Goal: Information Seeking & Learning: Learn about a topic

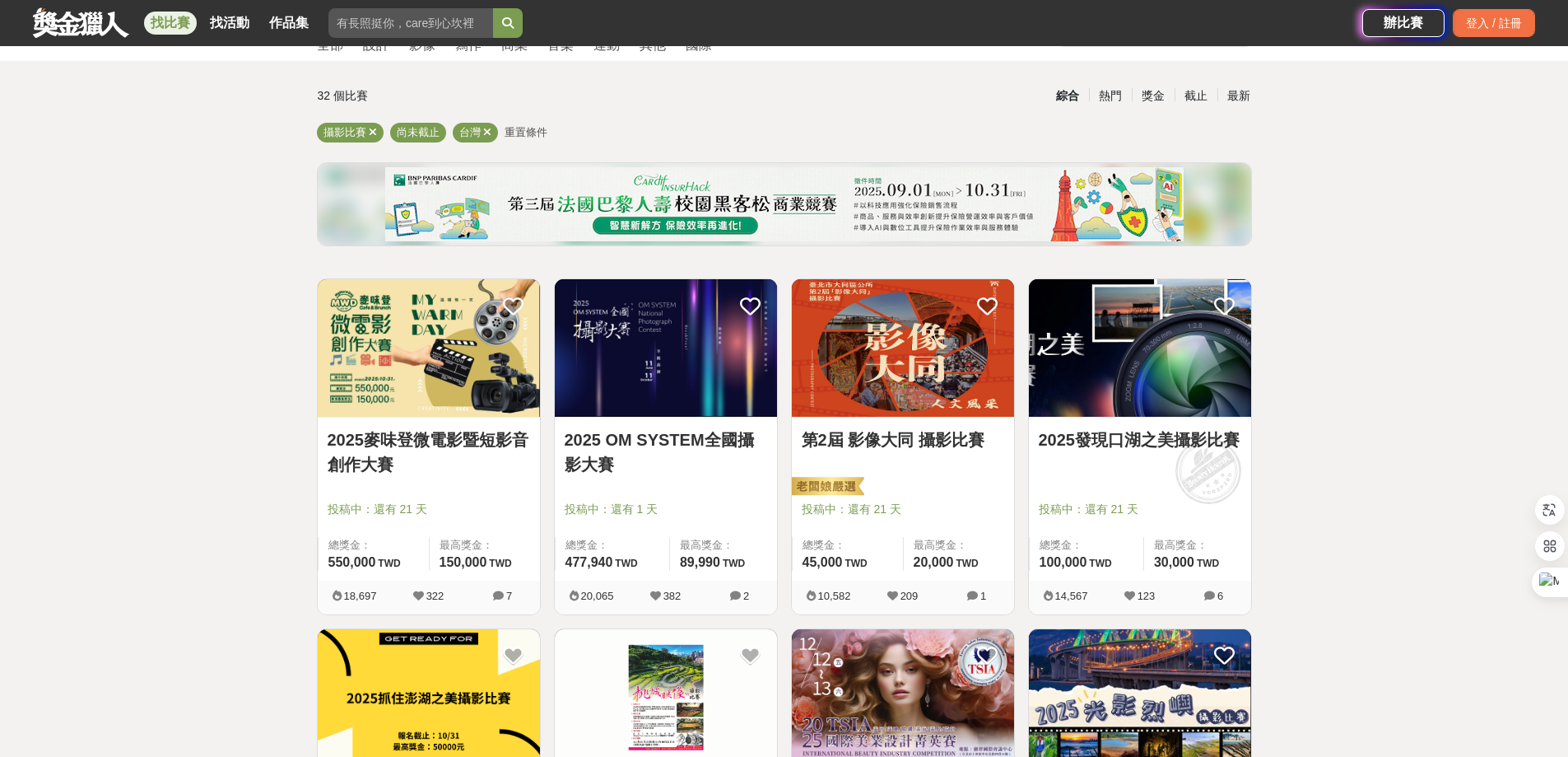
scroll to position [82, 0]
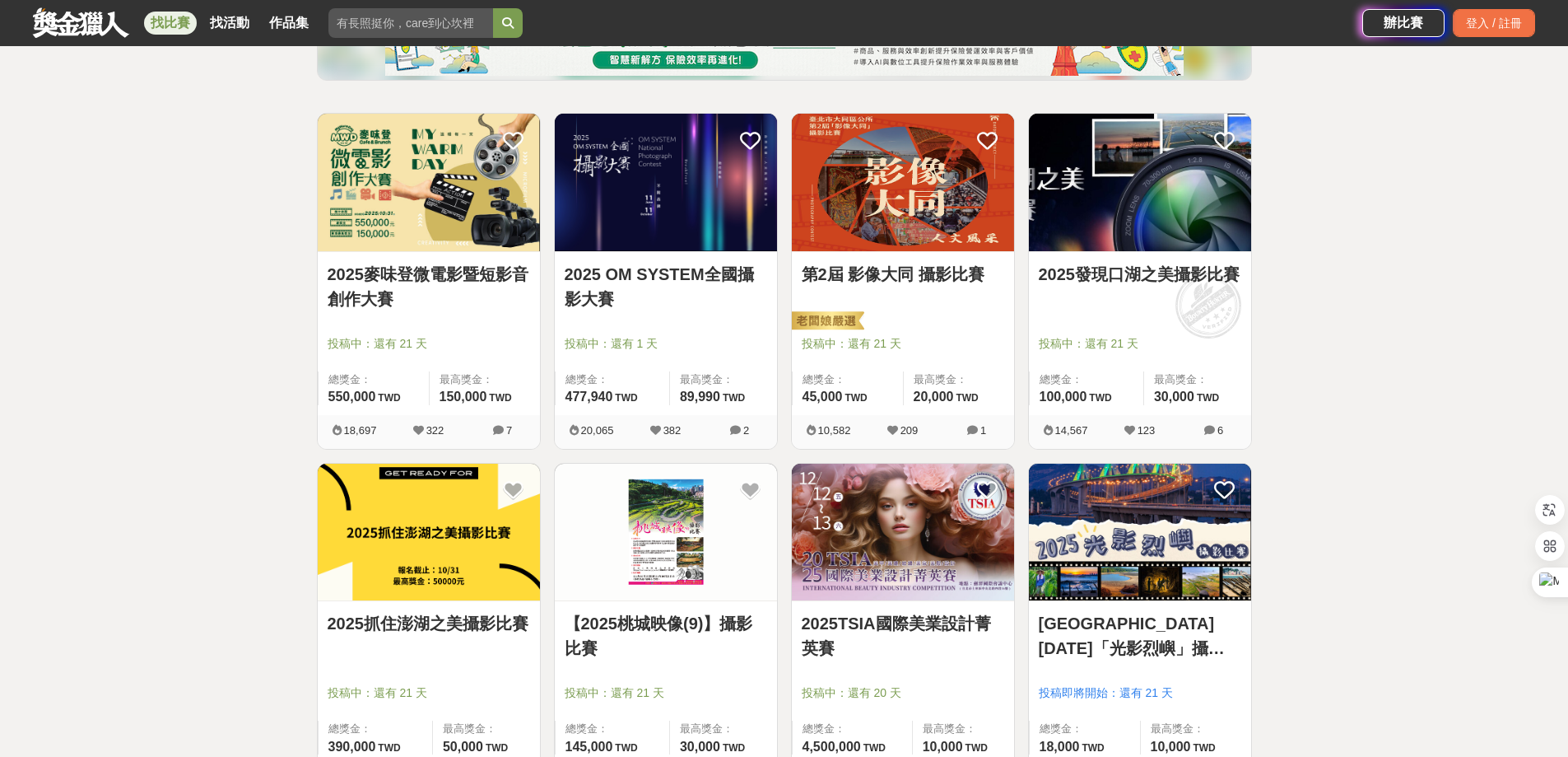
scroll to position [329, 0]
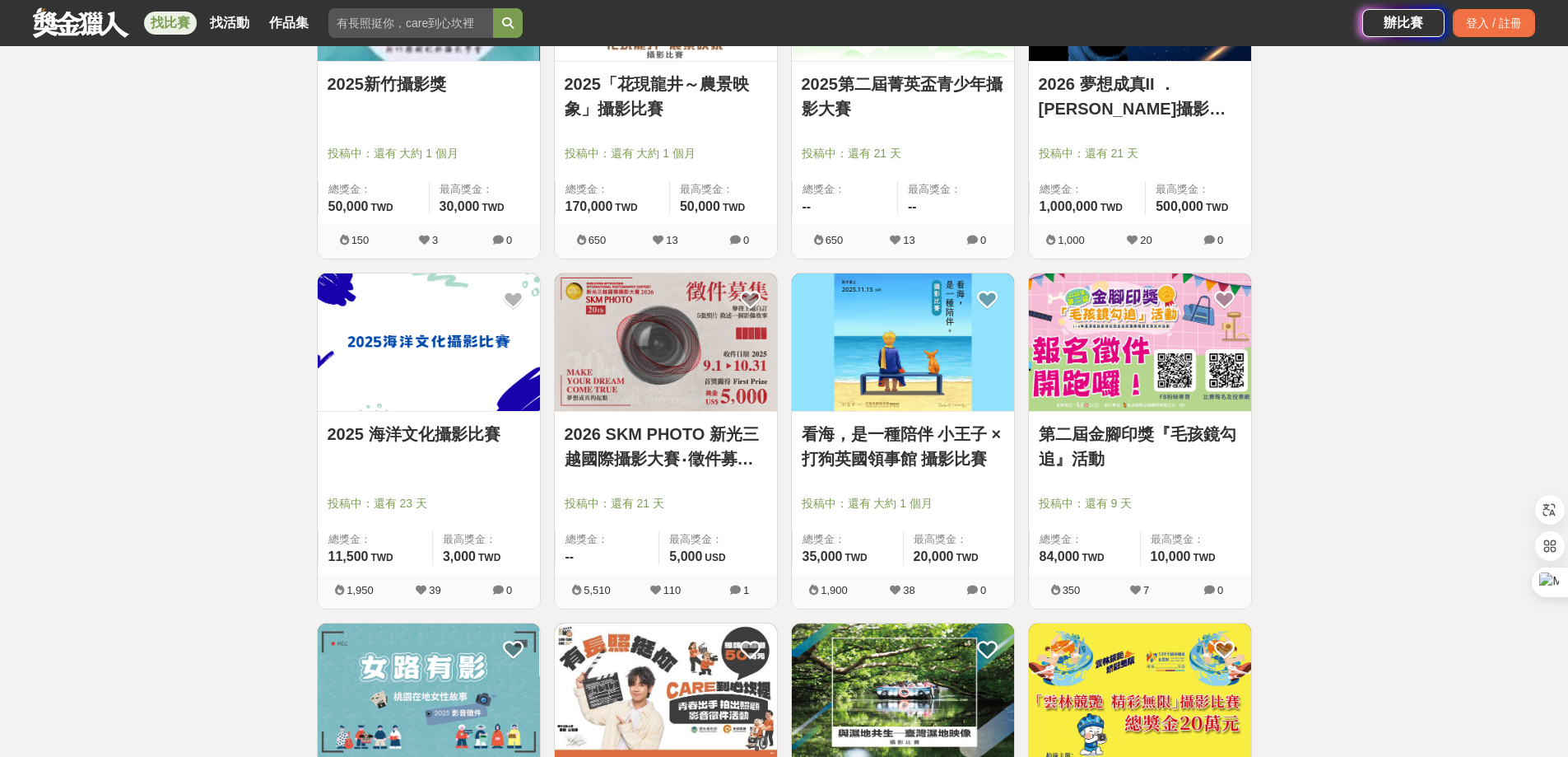
scroll to position [1235, 0]
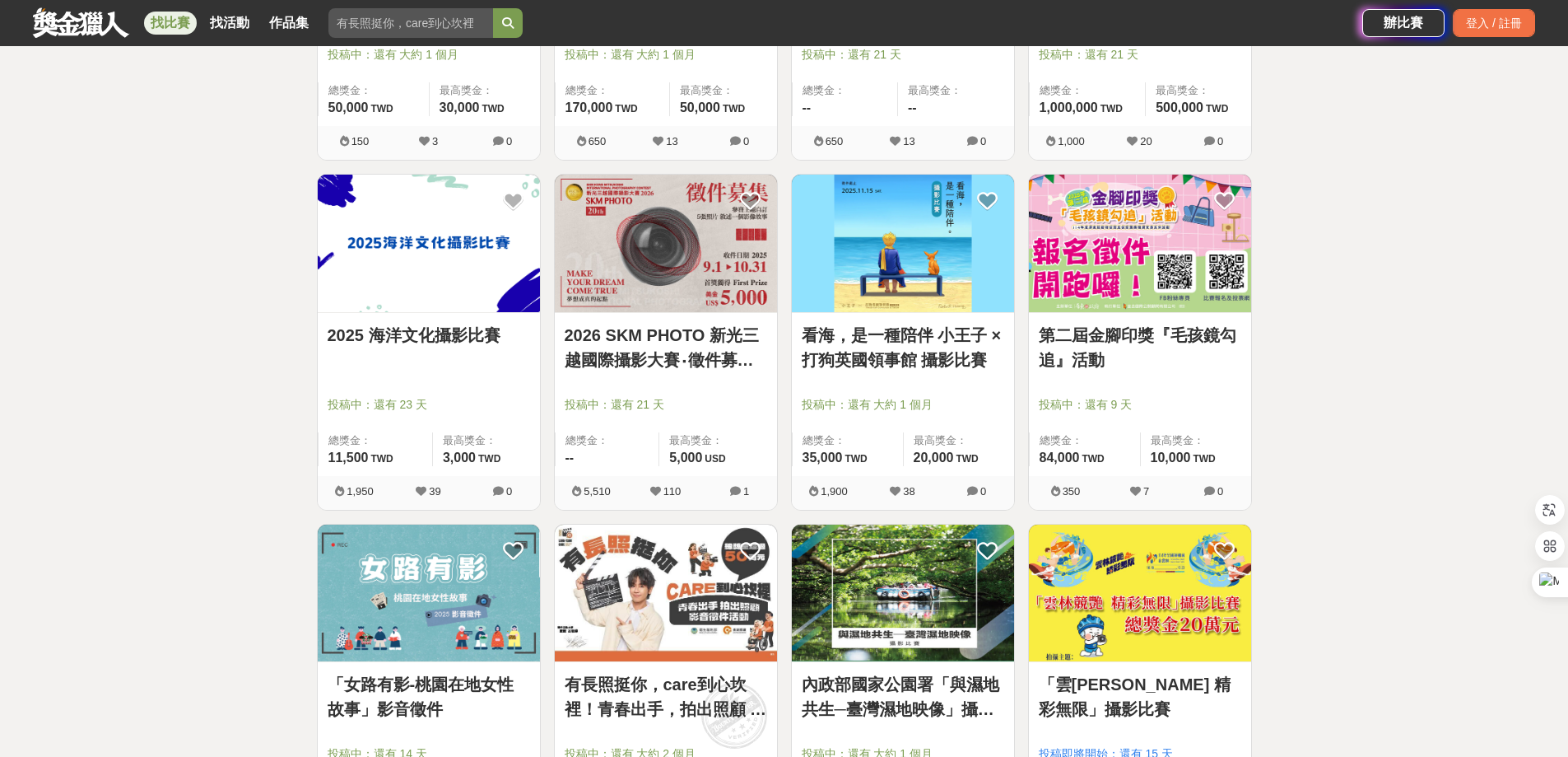
drag, startPoint x: 681, startPoint y: 314, endPoint x: 629, endPoint y: 334, distance: 55.7
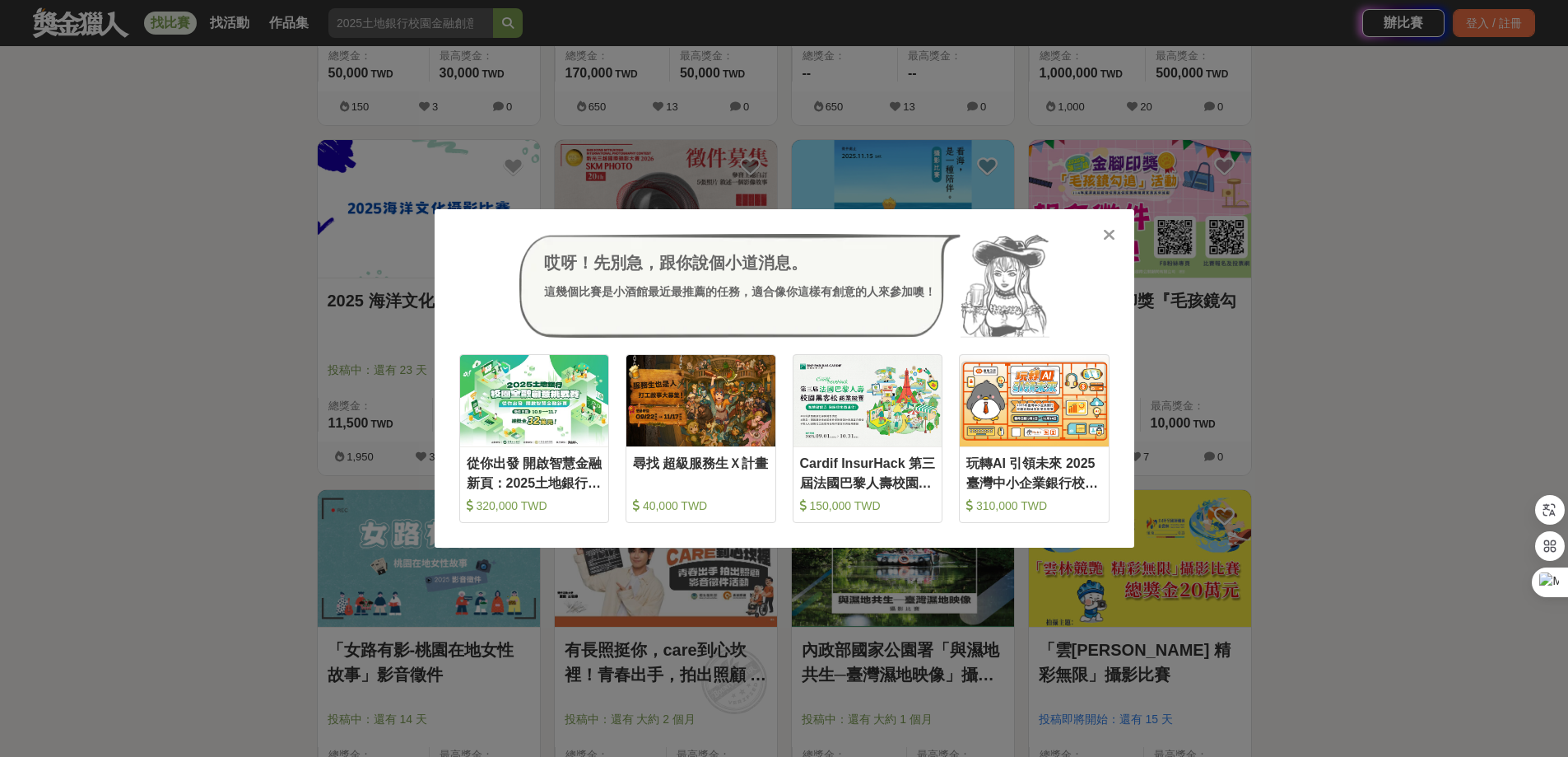
scroll to position [1482, 0]
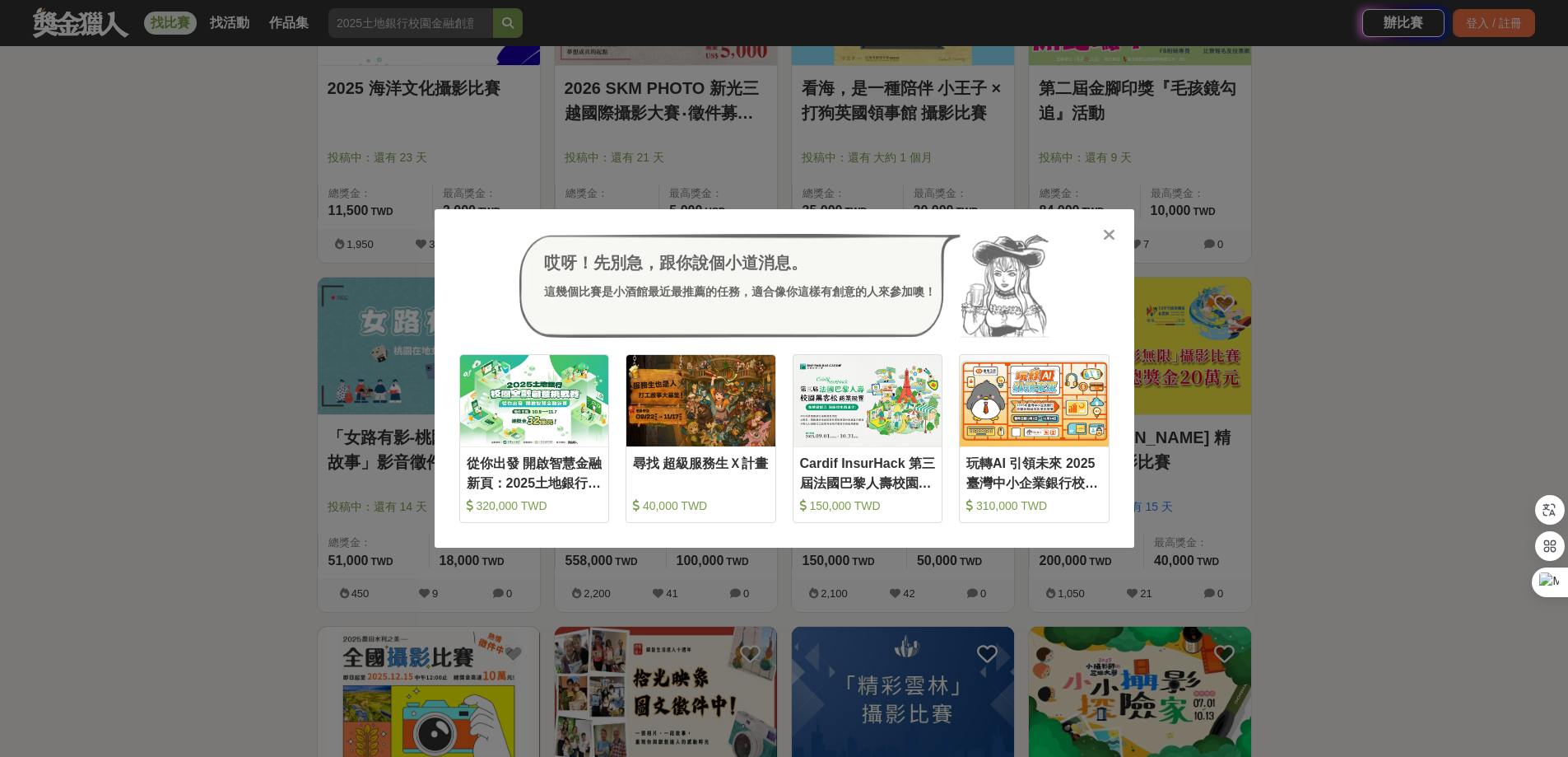
click at [1109, 234] on icon at bounding box center [1109, 234] width 13 height 17
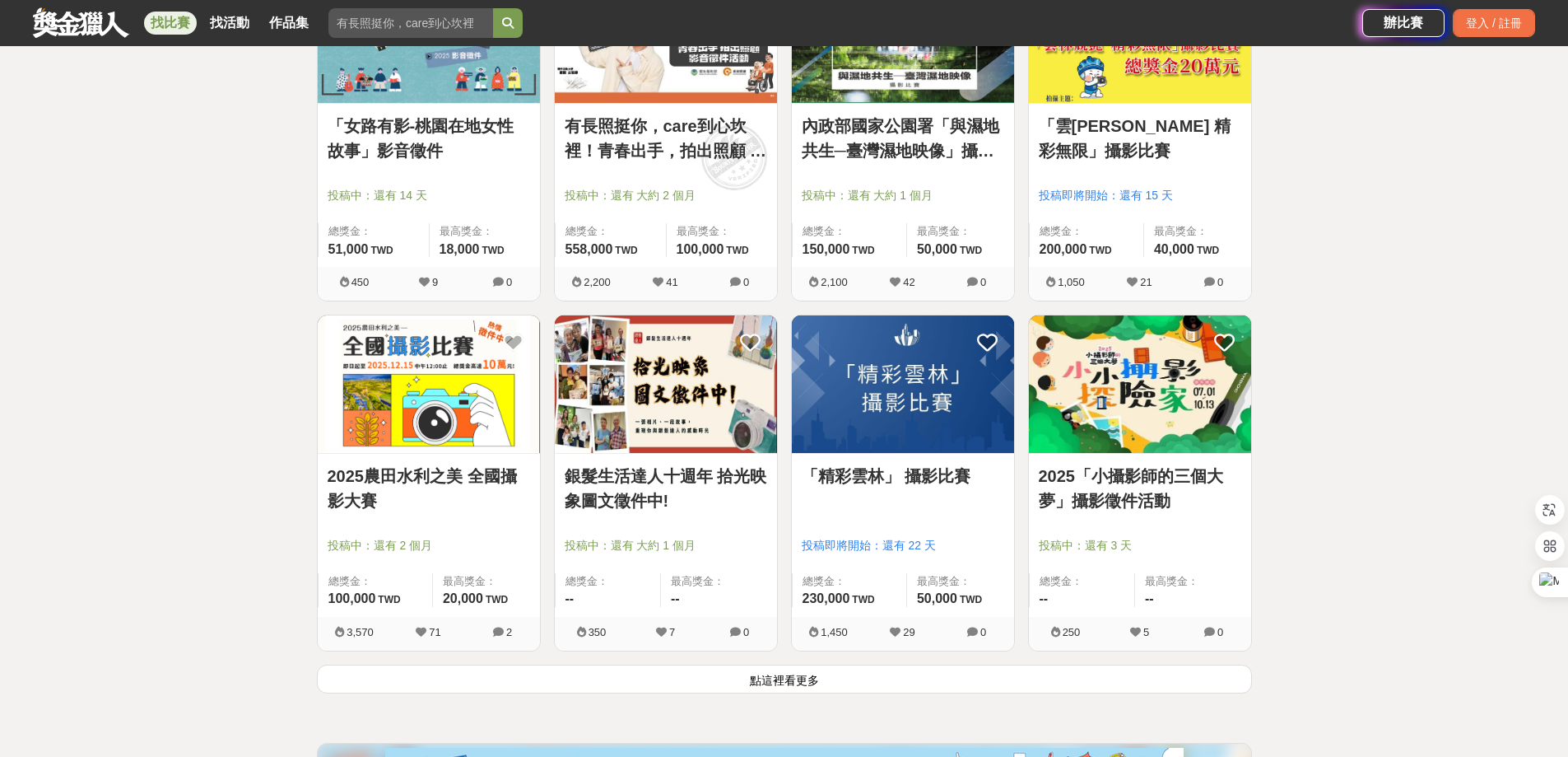
scroll to position [1811, 0]
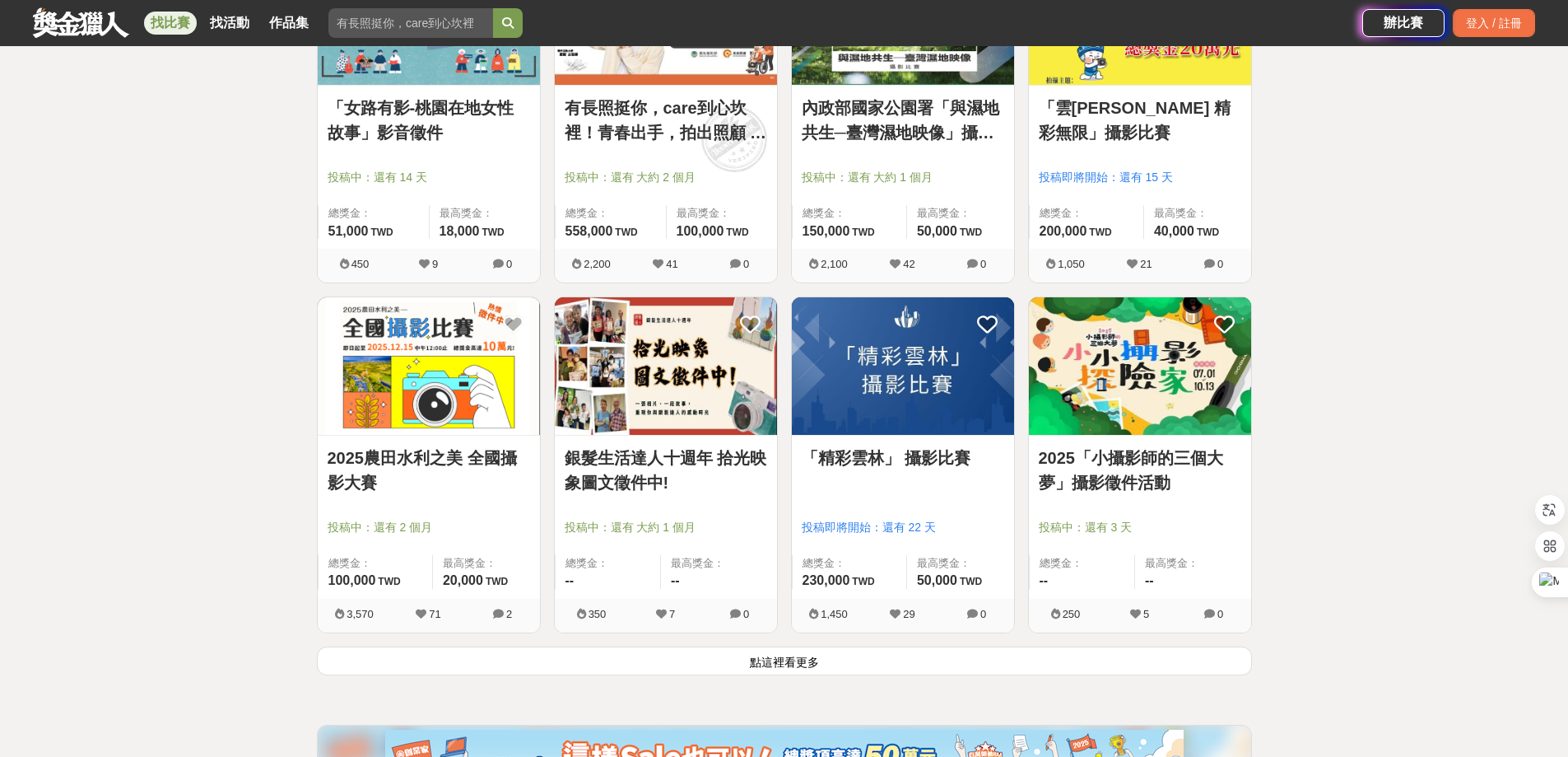
drag, startPoint x: 1310, startPoint y: 328, endPoint x: 1382, endPoint y: 259, distance: 99.7
click at [782, 658] on button "點這裡看更多" at bounding box center [784, 660] width 935 height 29
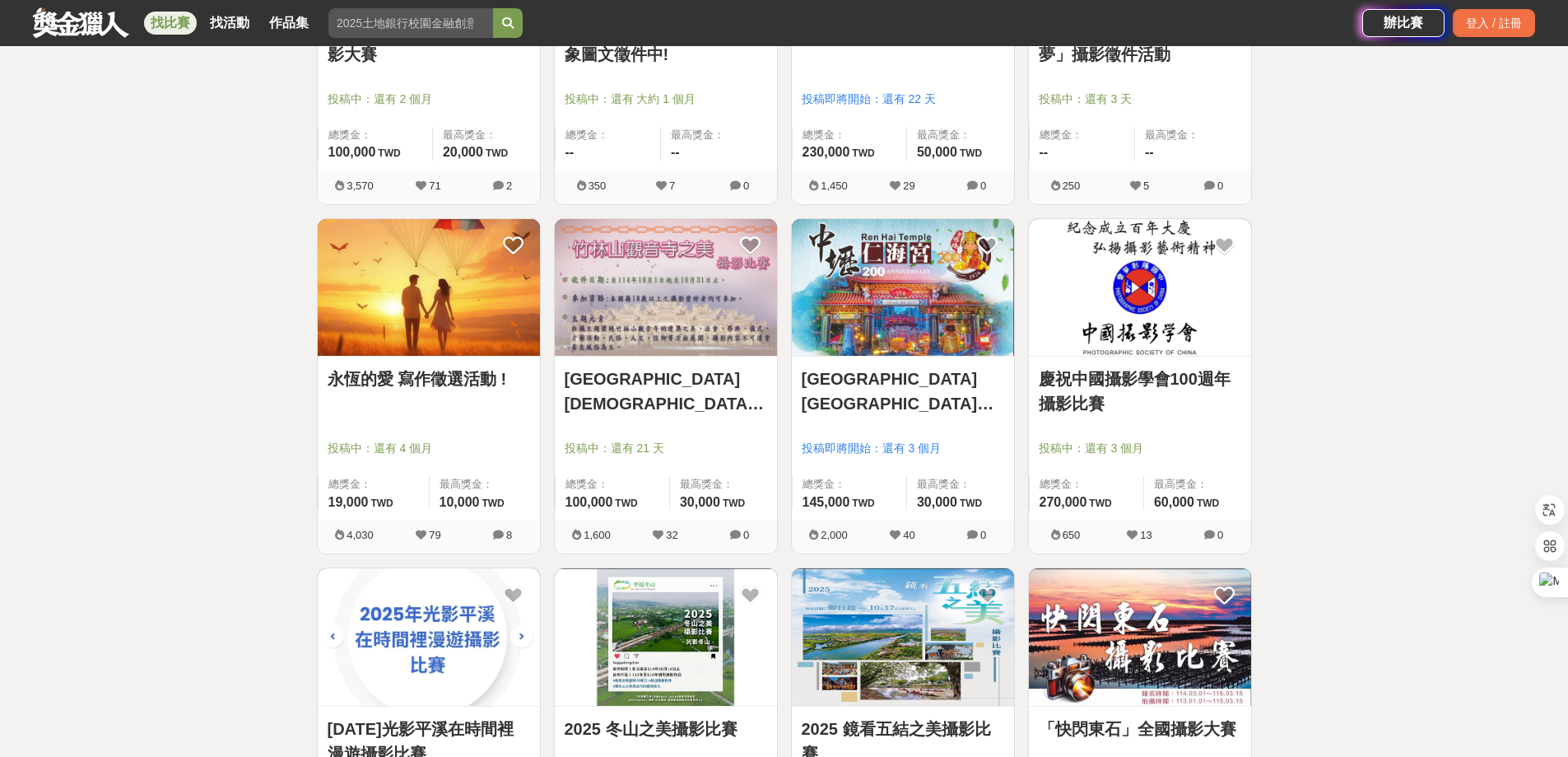
scroll to position [2305, 0]
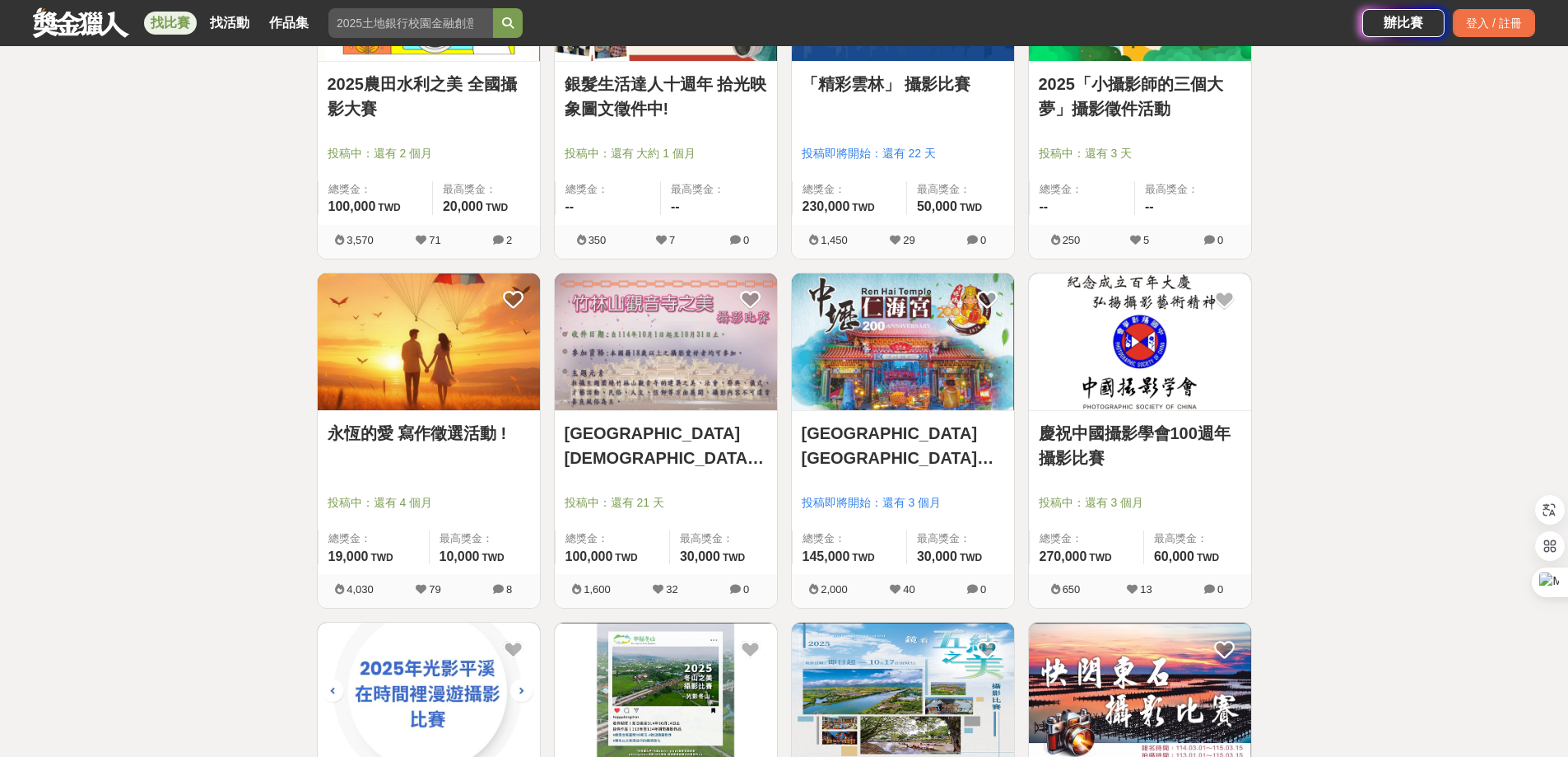
scroll to position [2182, 0]
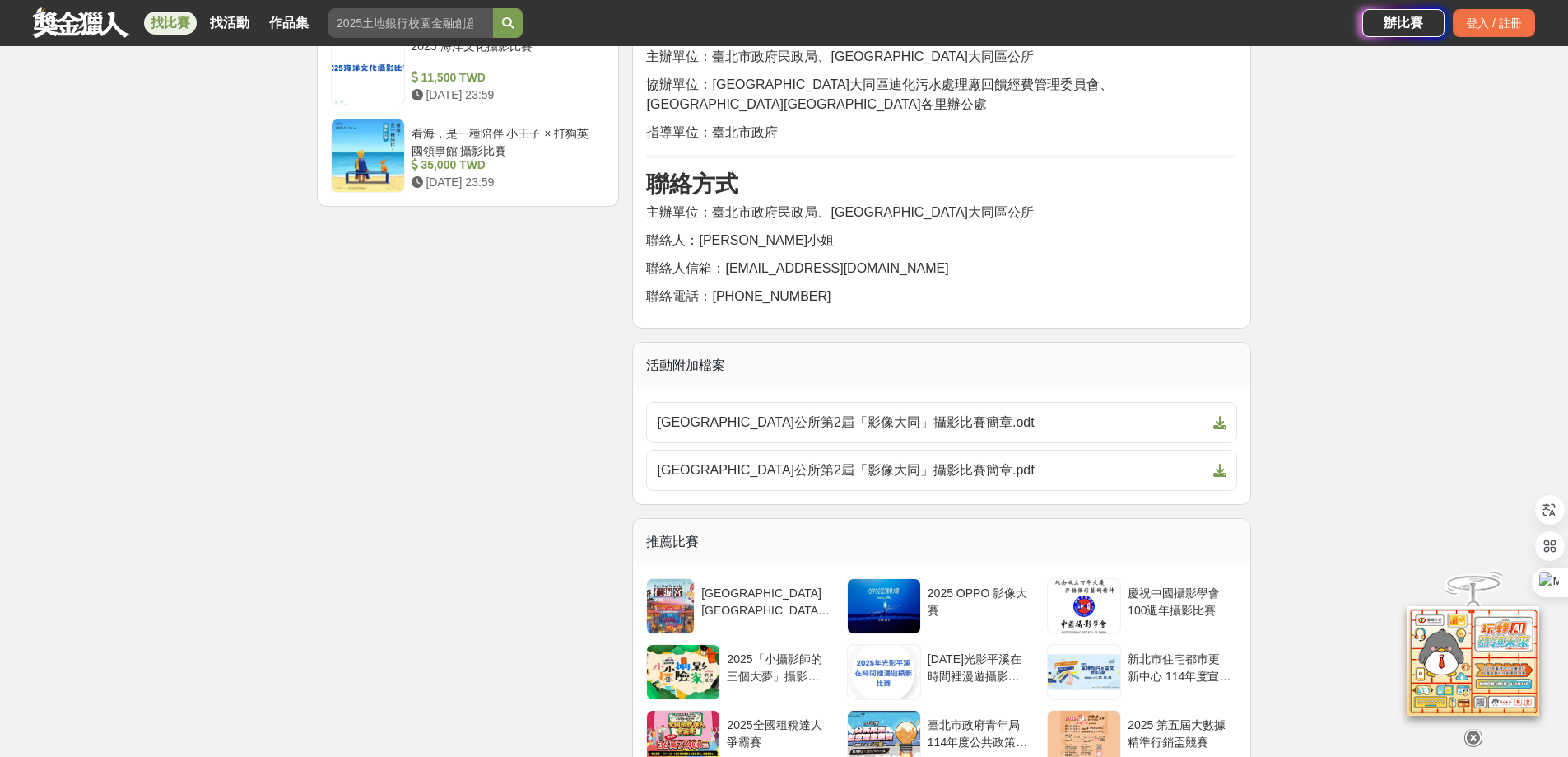
scroll to position [2305, 0]
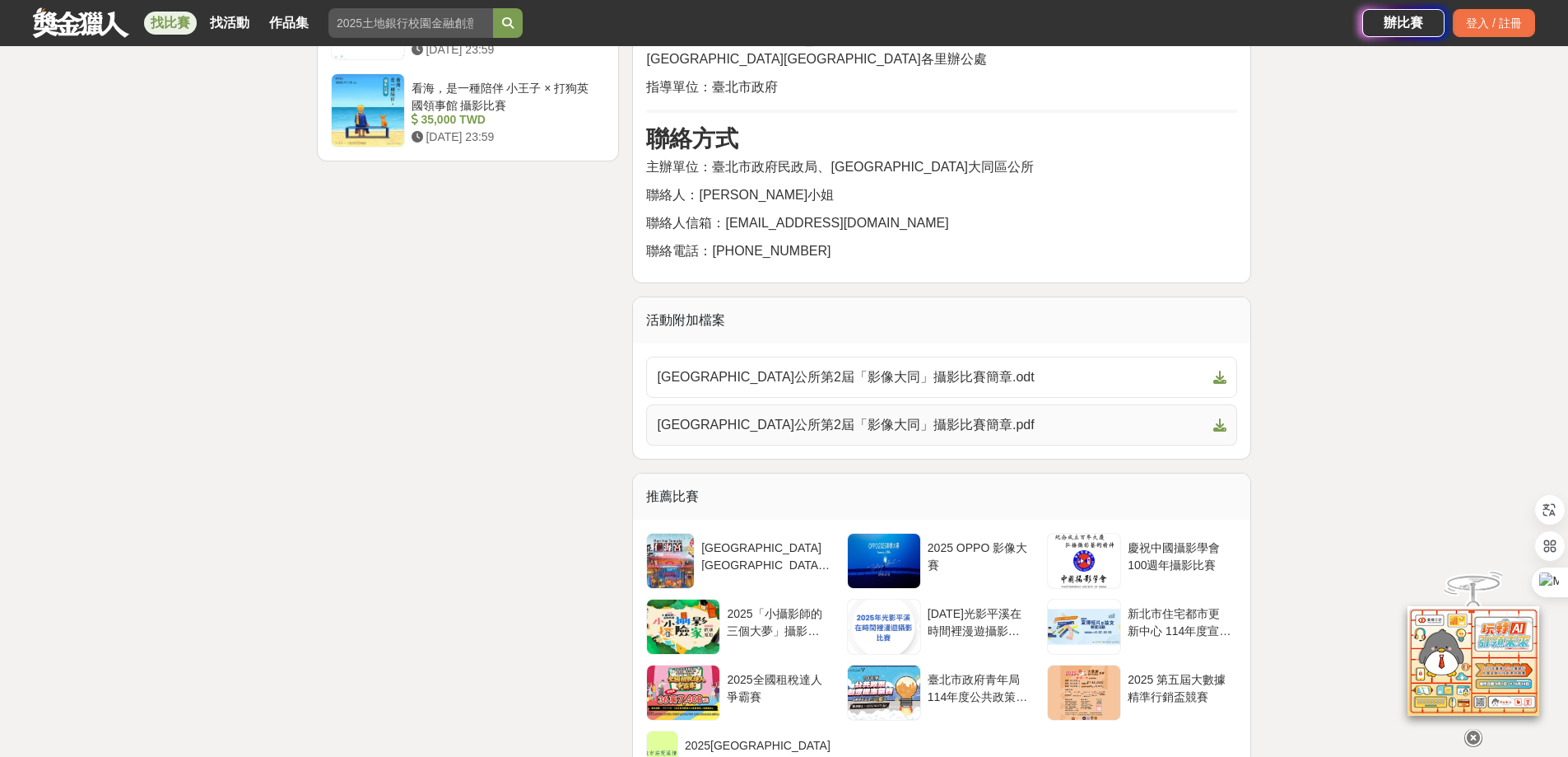
click at [992, 404] on link "臺北市大同區公所第2屆「影像大同」攝影比賽簡章.pdf" at bounding box center [941, 424] width 591 height 41
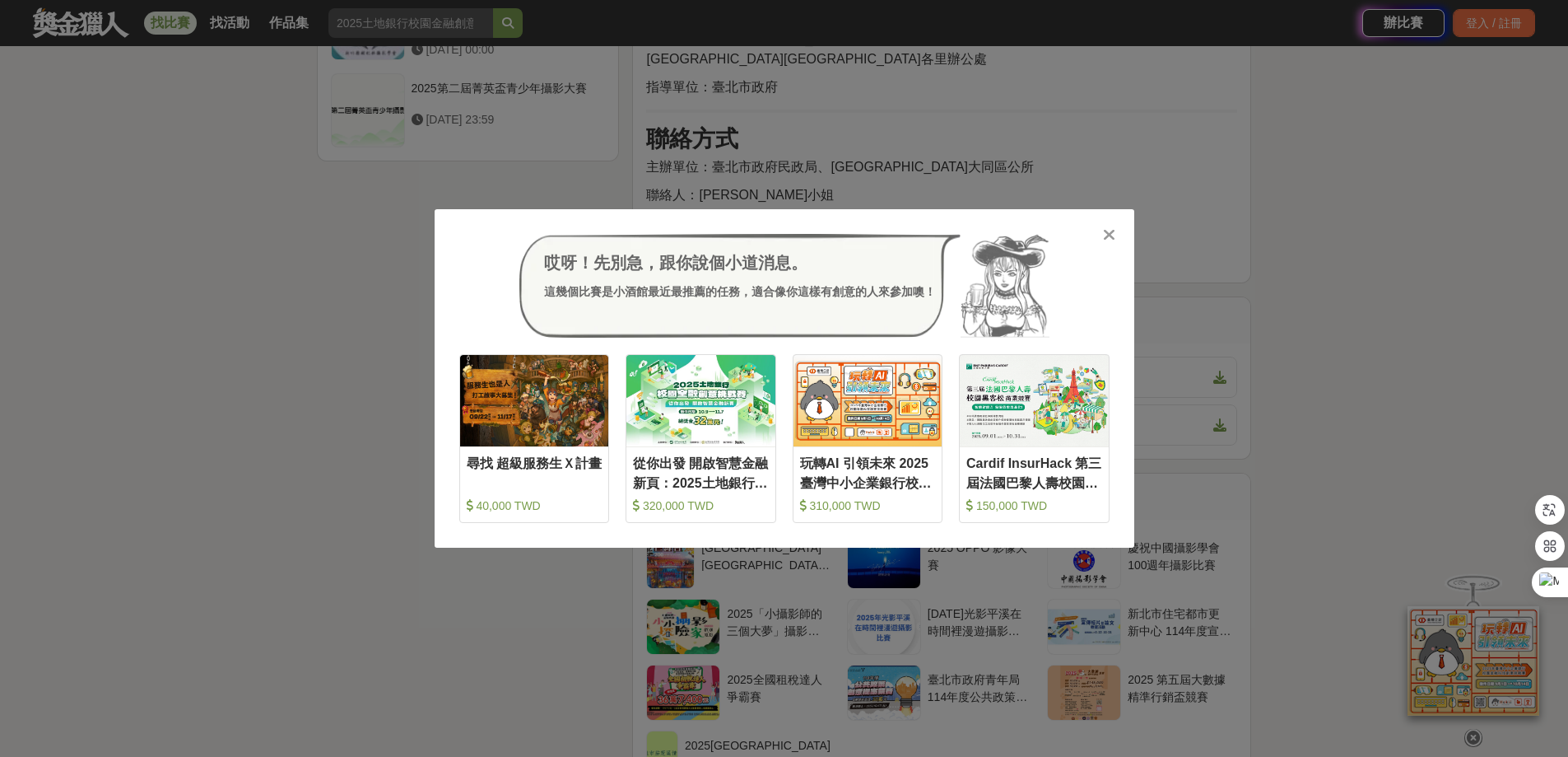
click at [1107, 229] on icon at bounding box center [1109, 234] width 13 height 17
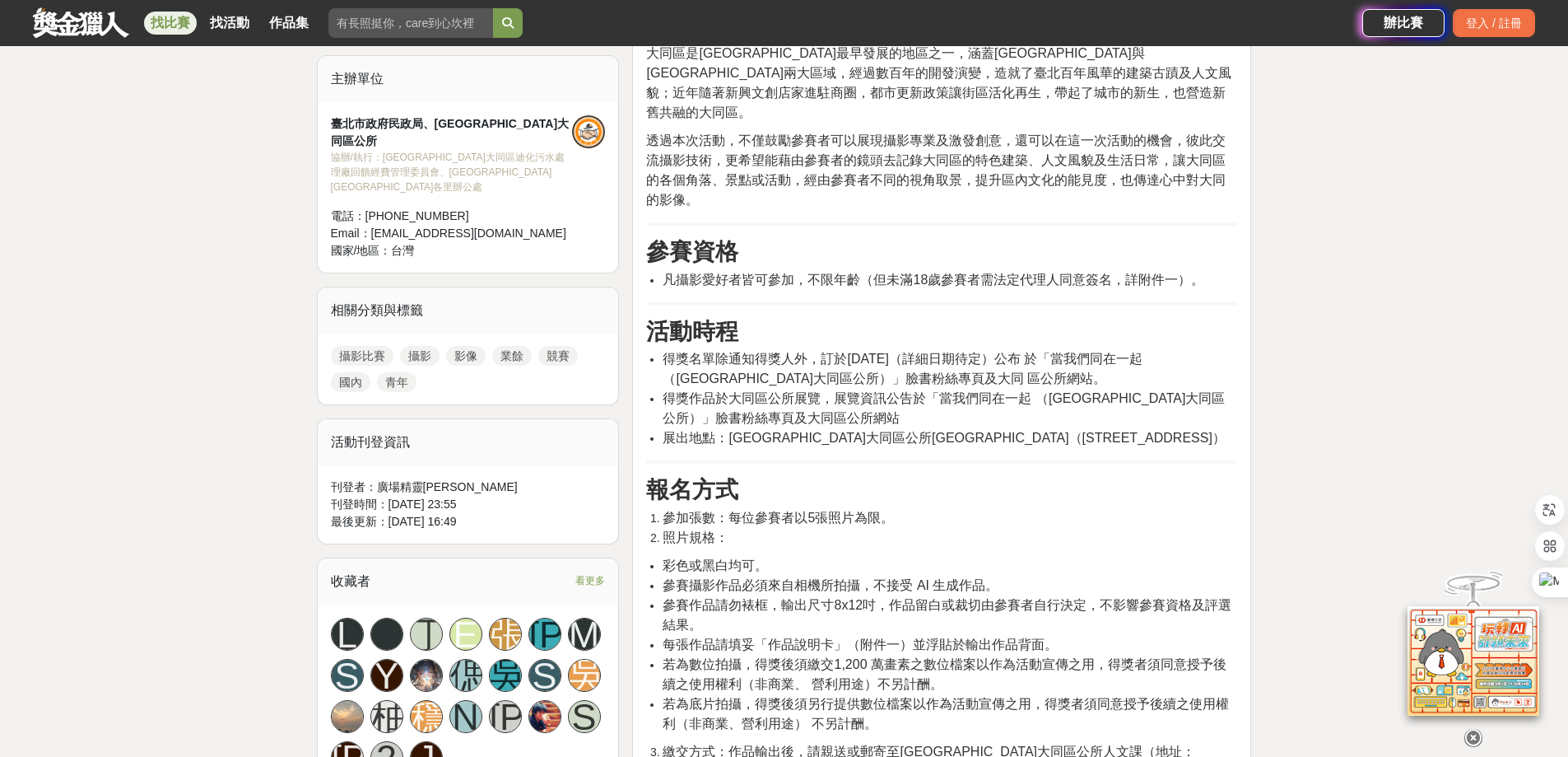
scroll to position [659, 0]
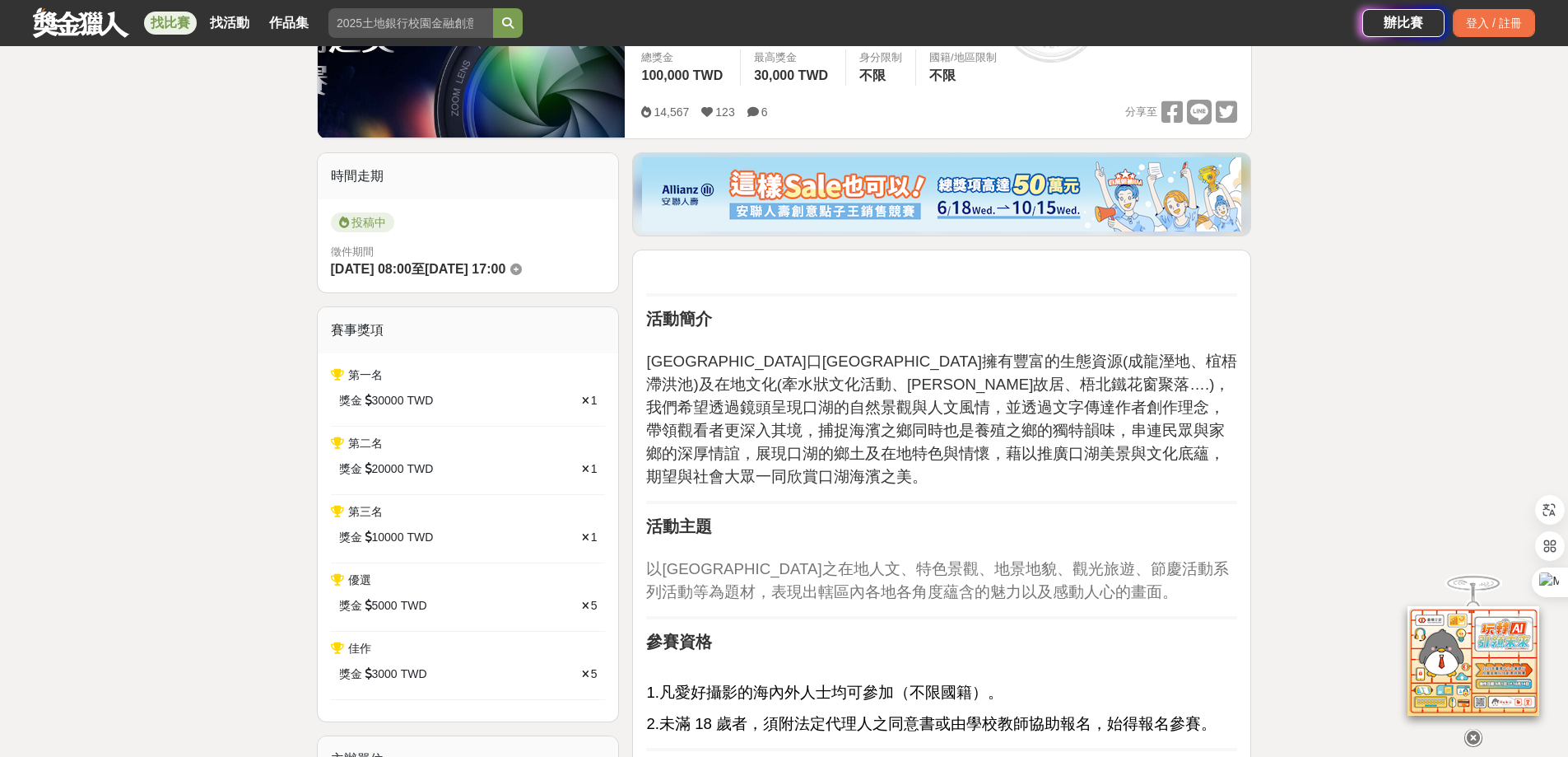
scroll to position [329, 0]
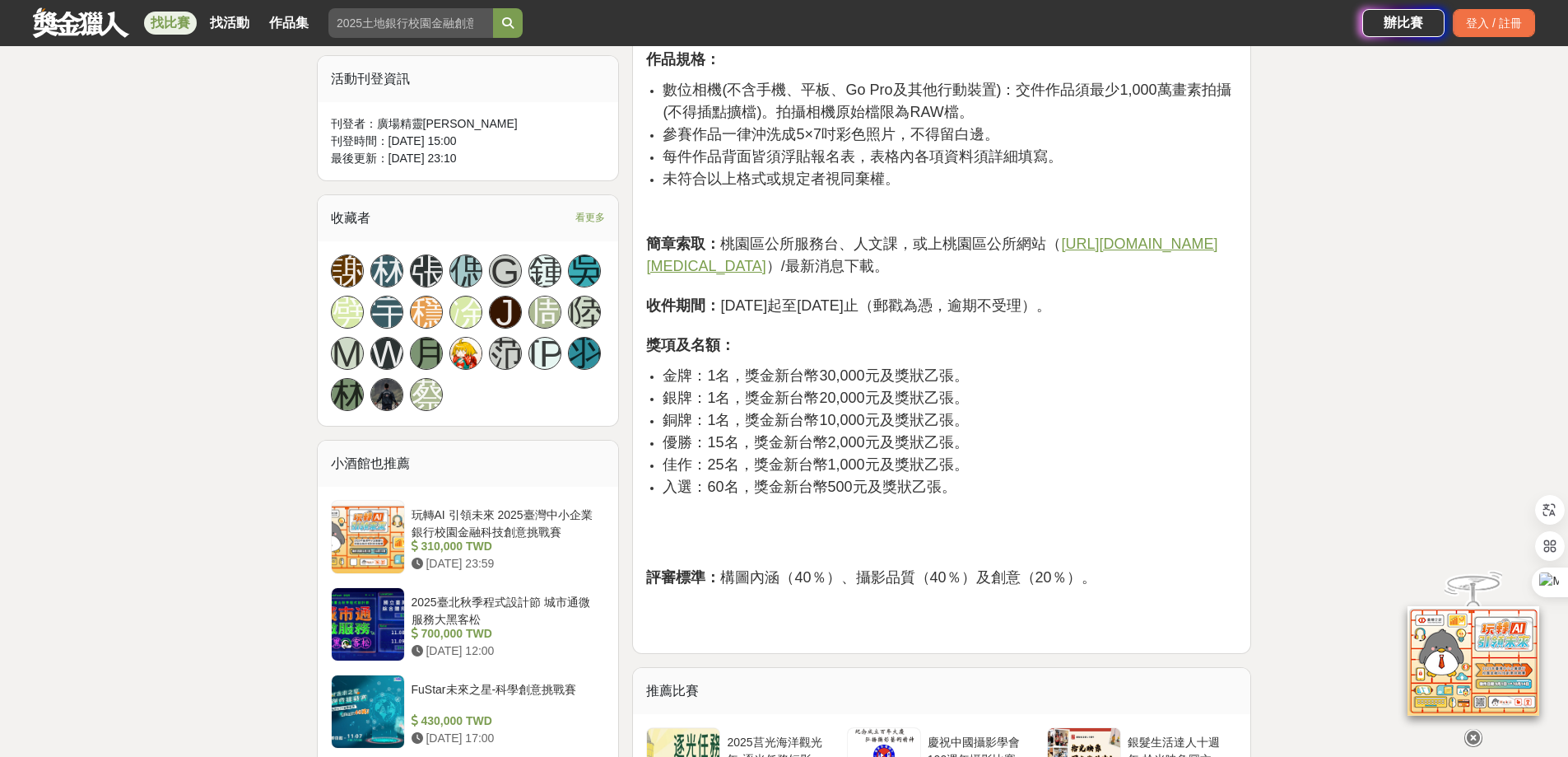
scroll to position [906, 0]
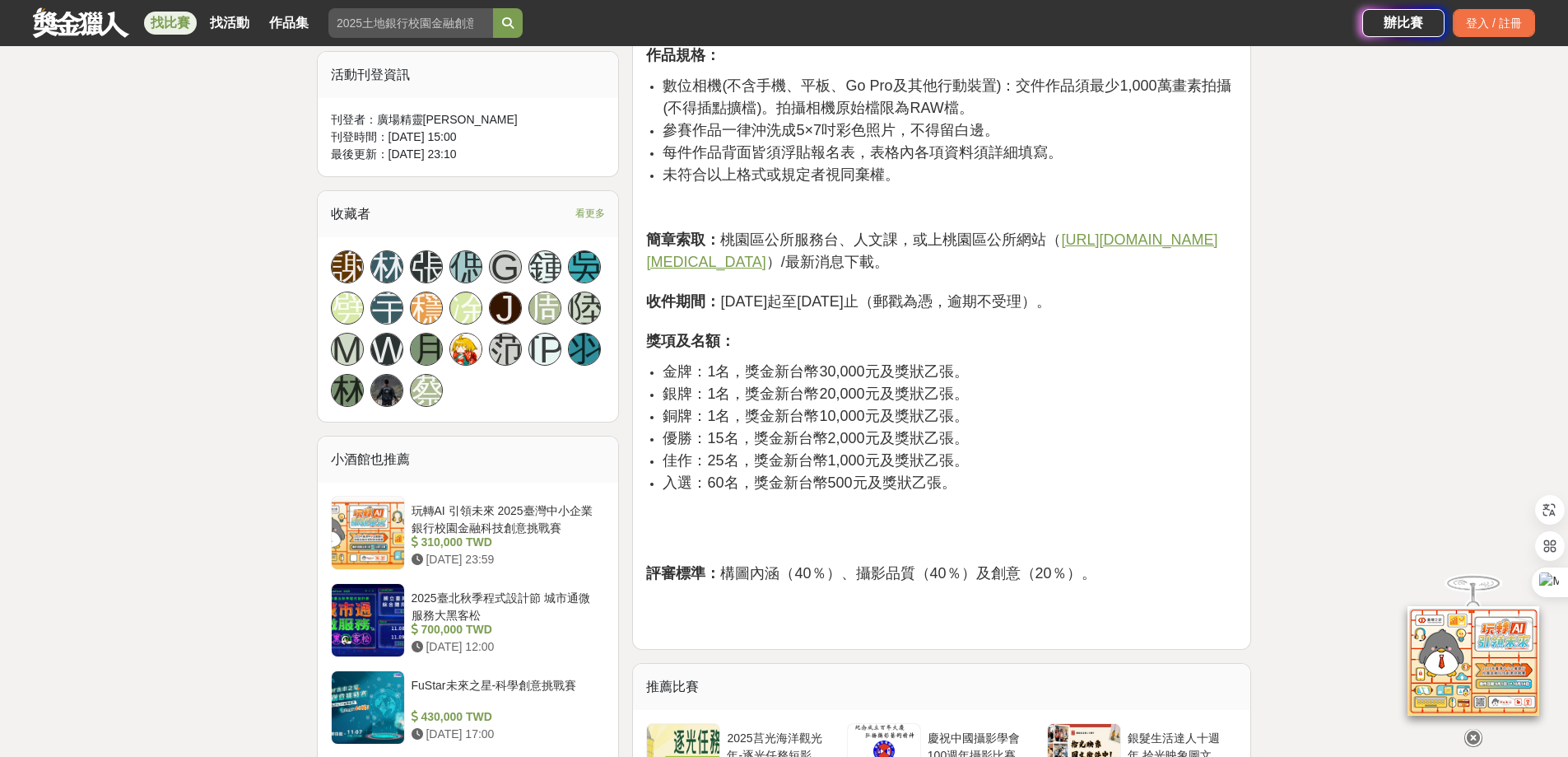
click at [725, 269] on u "https://www.tao.tycg.gov.tw/" at bounding box center [931, 250] width 571 height 39
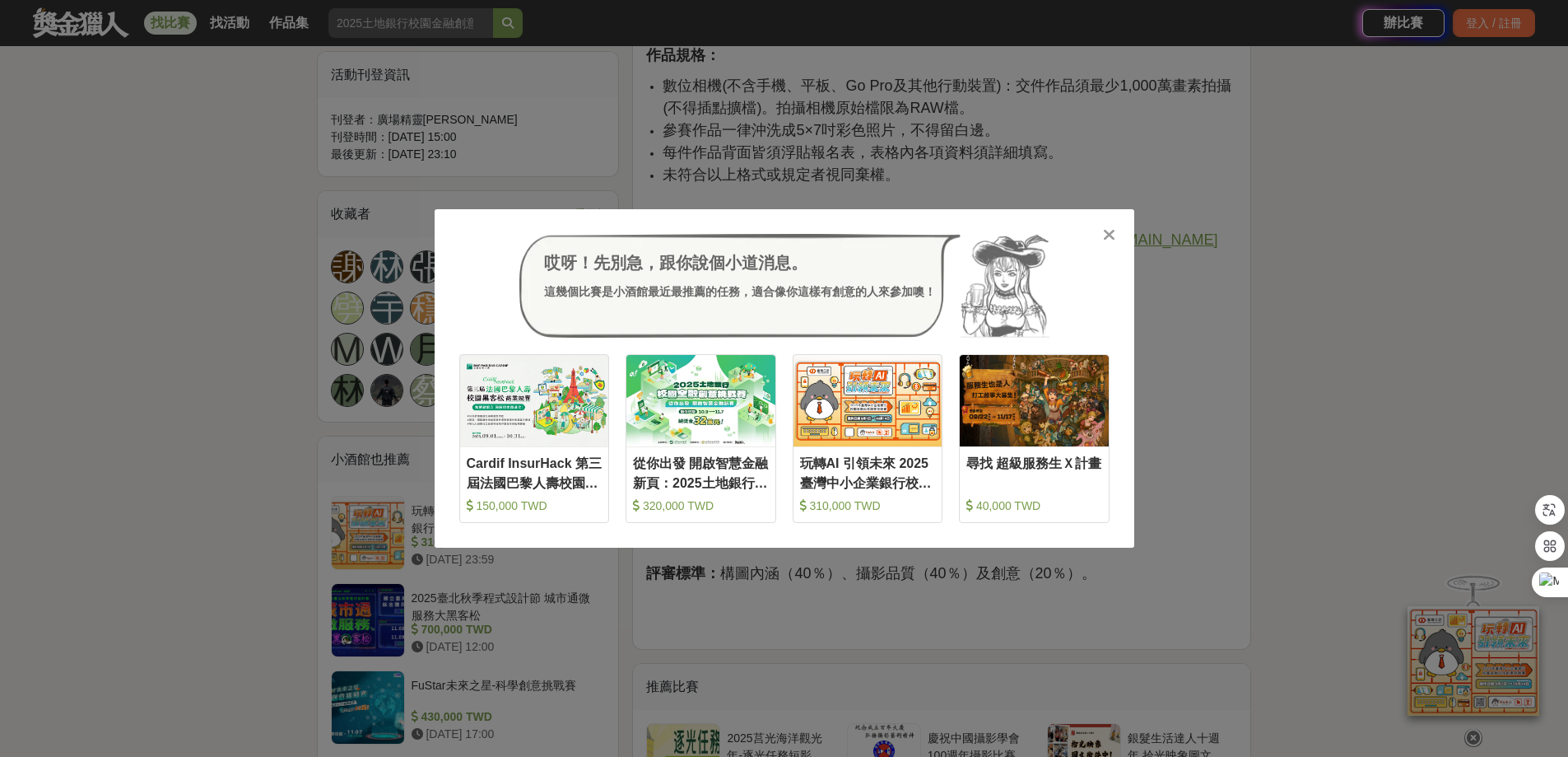
click at [1109, 234] on icon at bounding box center [1109, 234] width 13 height 17
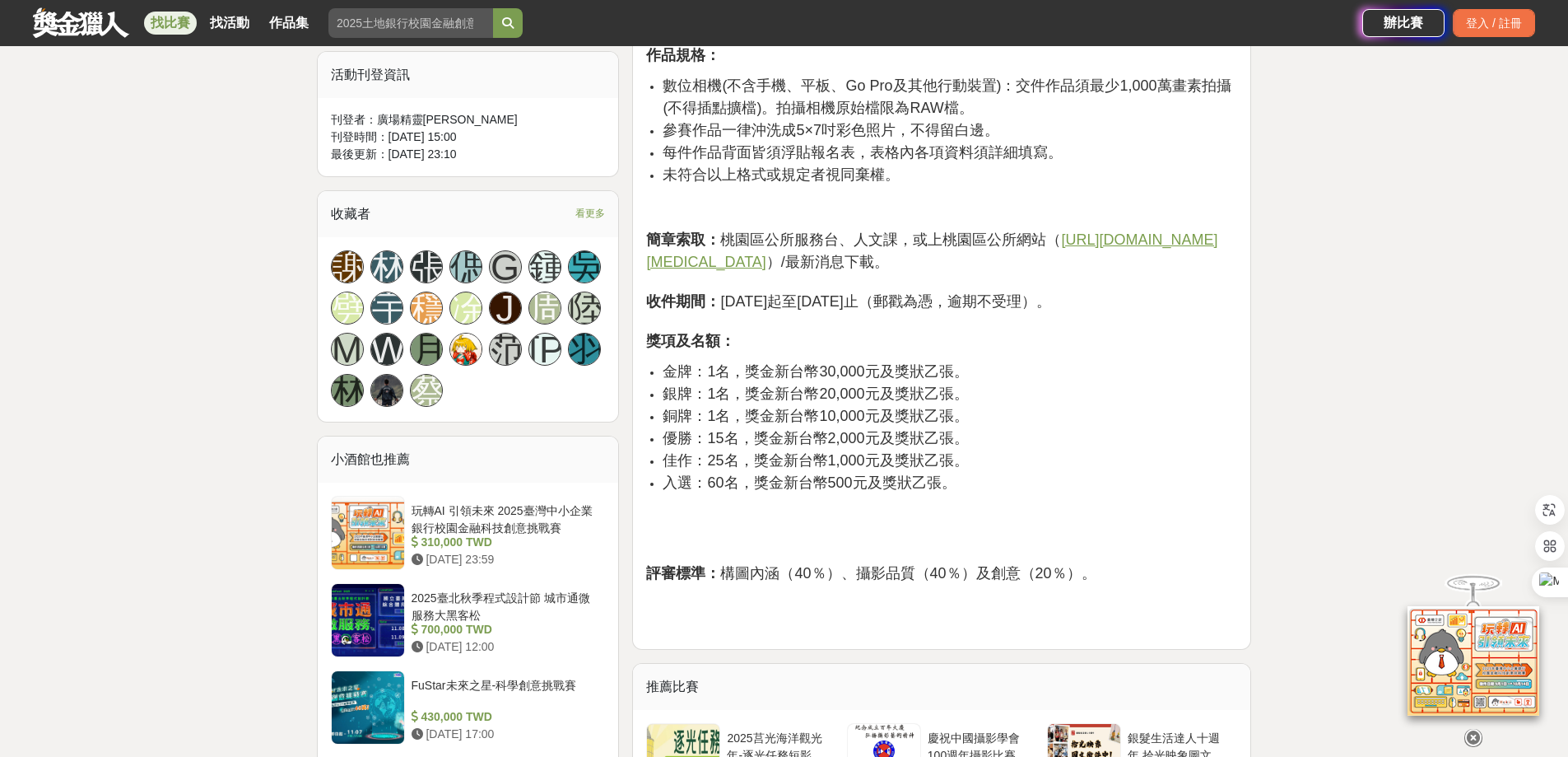
click at [1373, 260] on div "大家都在看 這樣Sale也可以： 安聯人壽創意銷售法募集 2025-10-15 18:00 明緯智能永續科技競賽 2025-10-19 23:59 2025日…" at bounding box center [784, 397] width 1568 height 2443
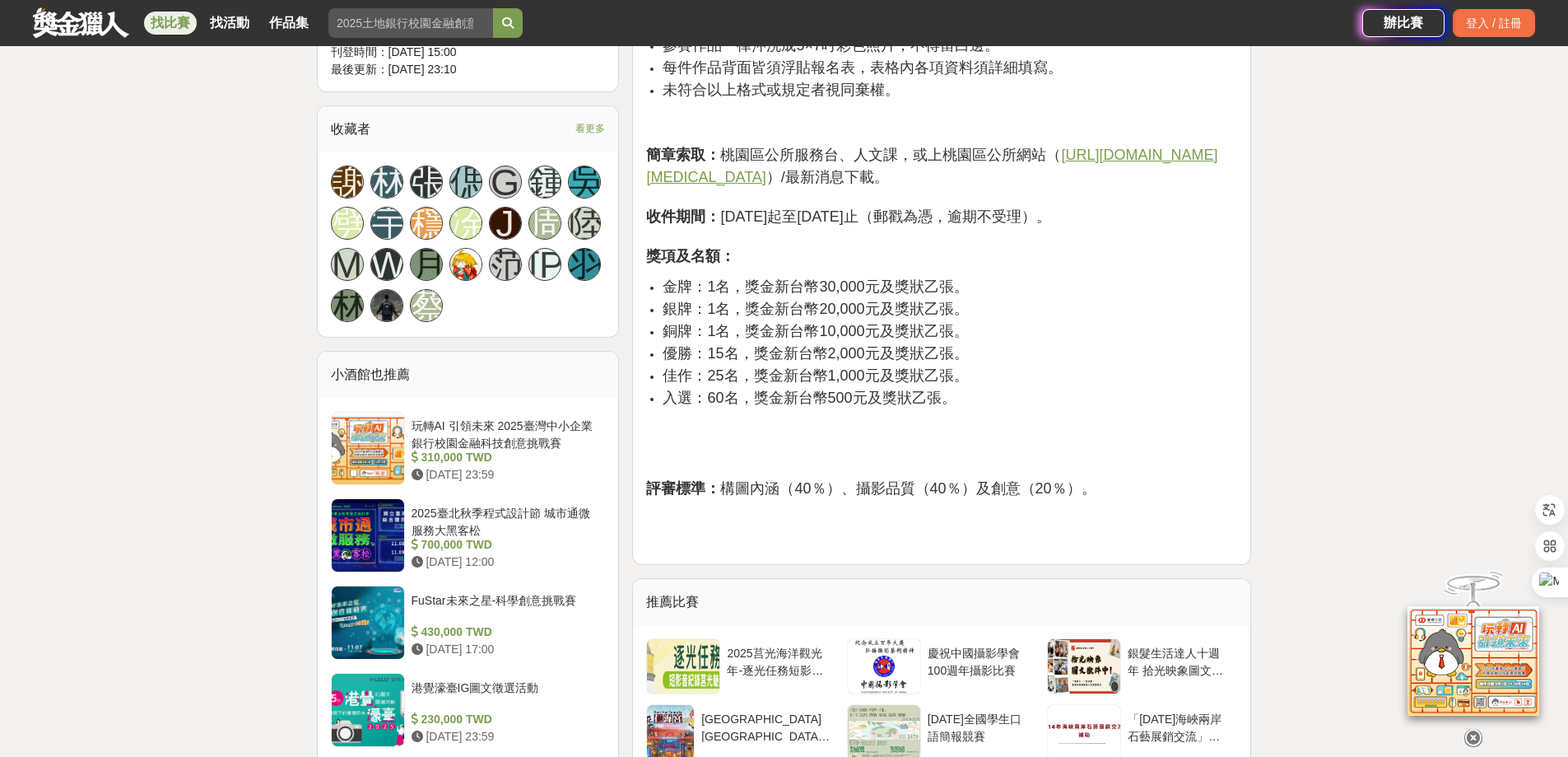
scroll to position [1070, 0]
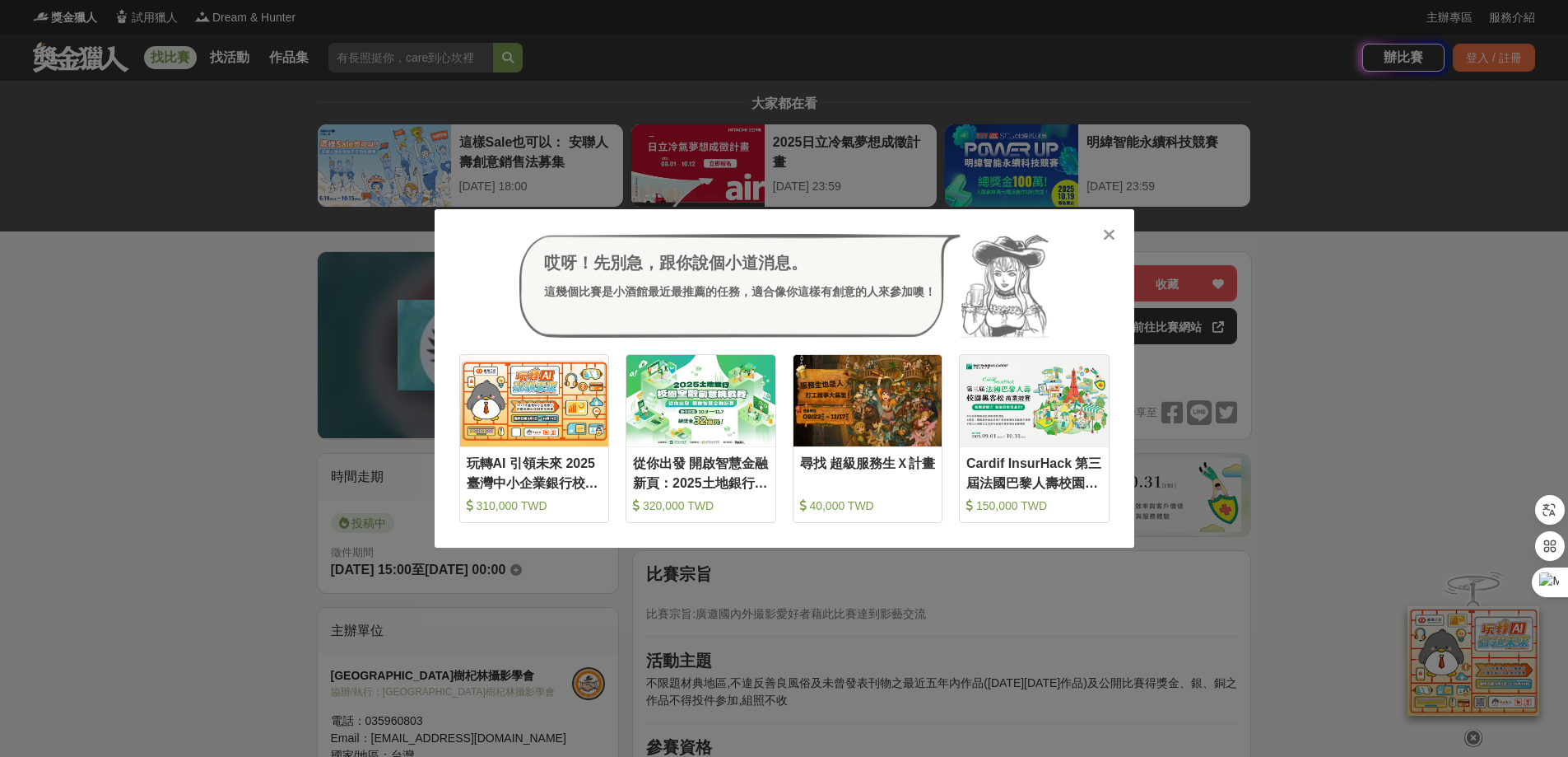
click at [1109, 234] on icon at bounding box center [1109, 234] width 13 height 17
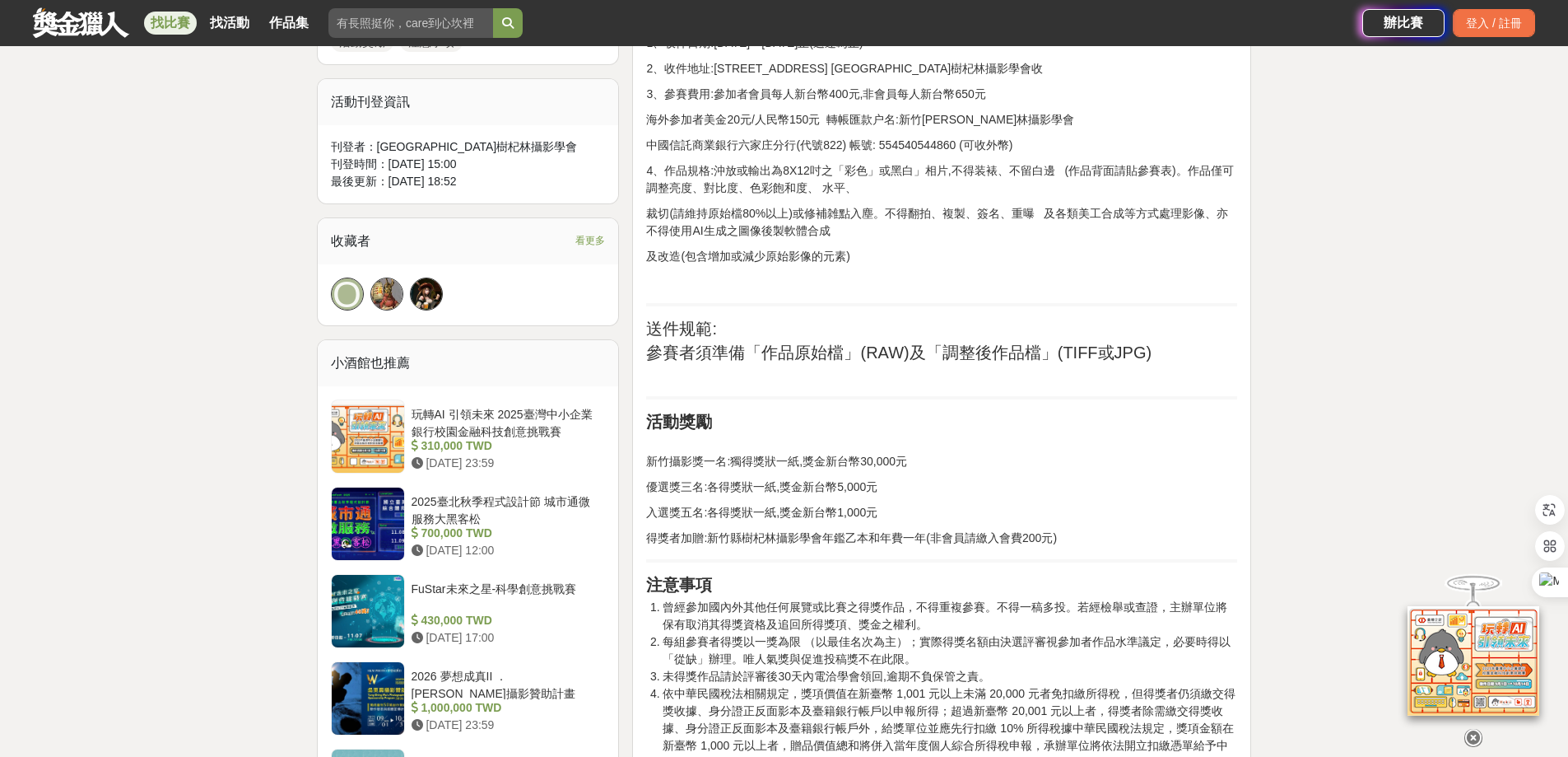
scroll to position [988, 0]
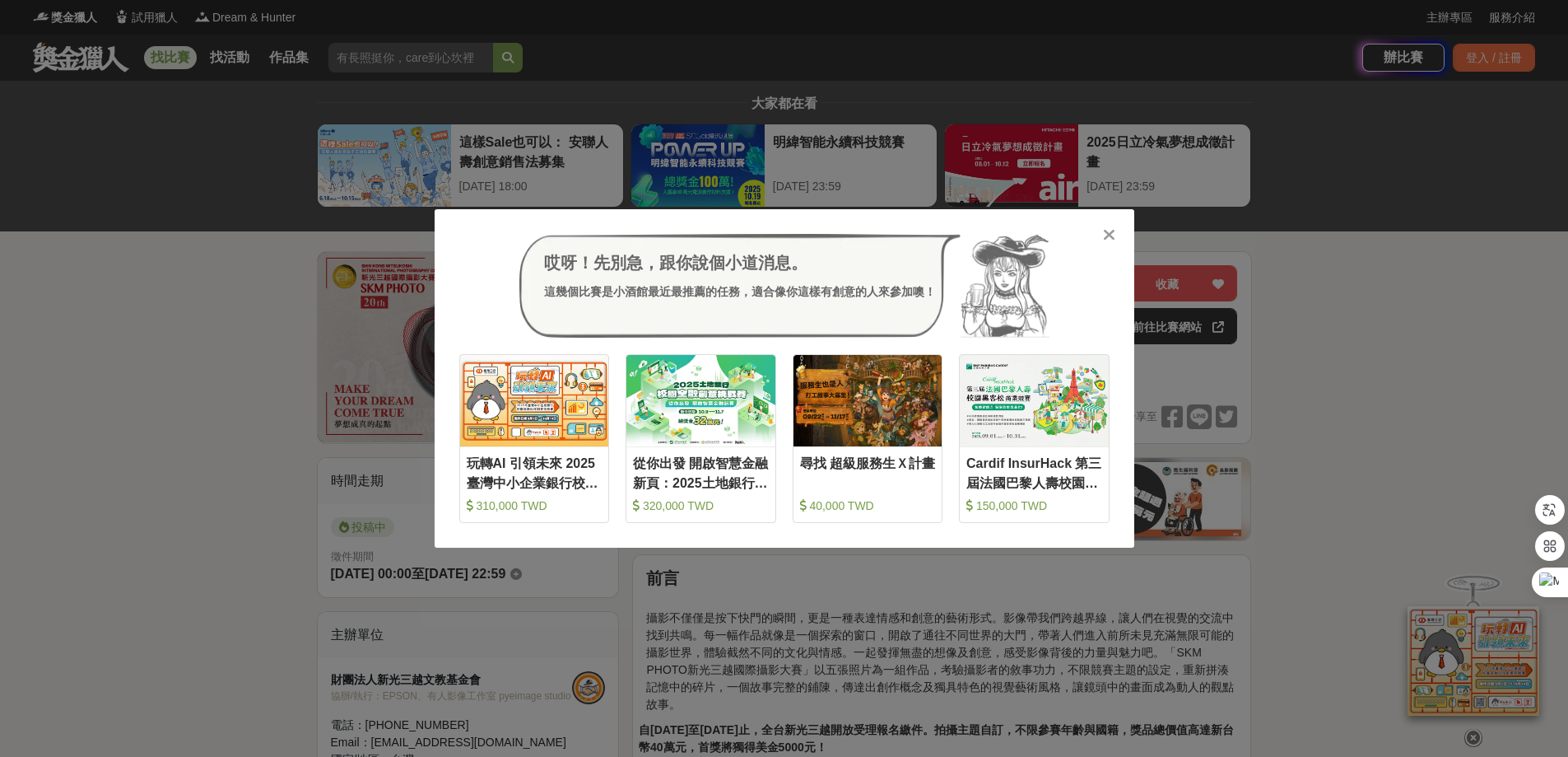
click at [1105, 237] on icon at bounding box center [1109, 234] width 13 height 17
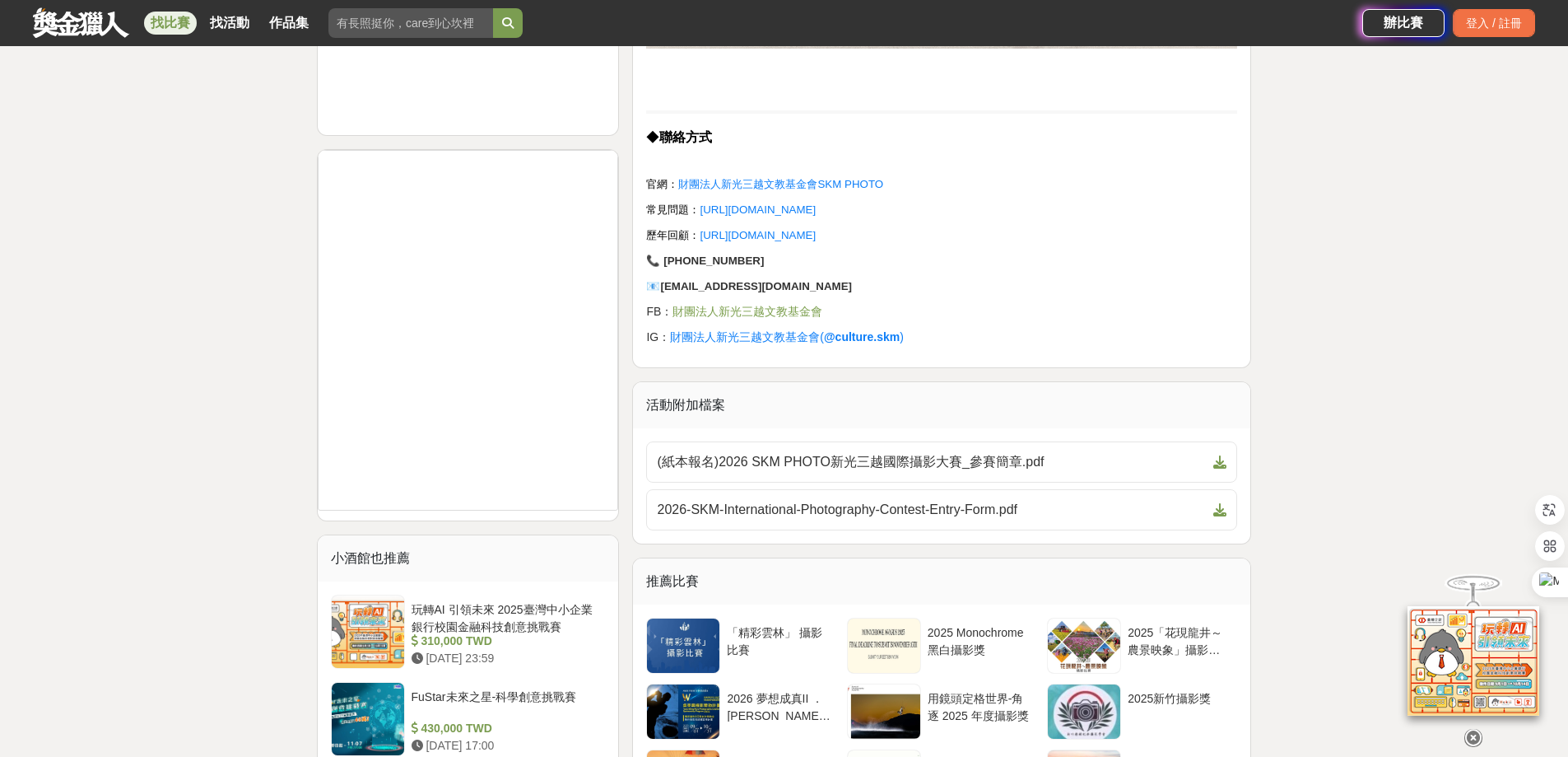
scroll to position [1729, 0]
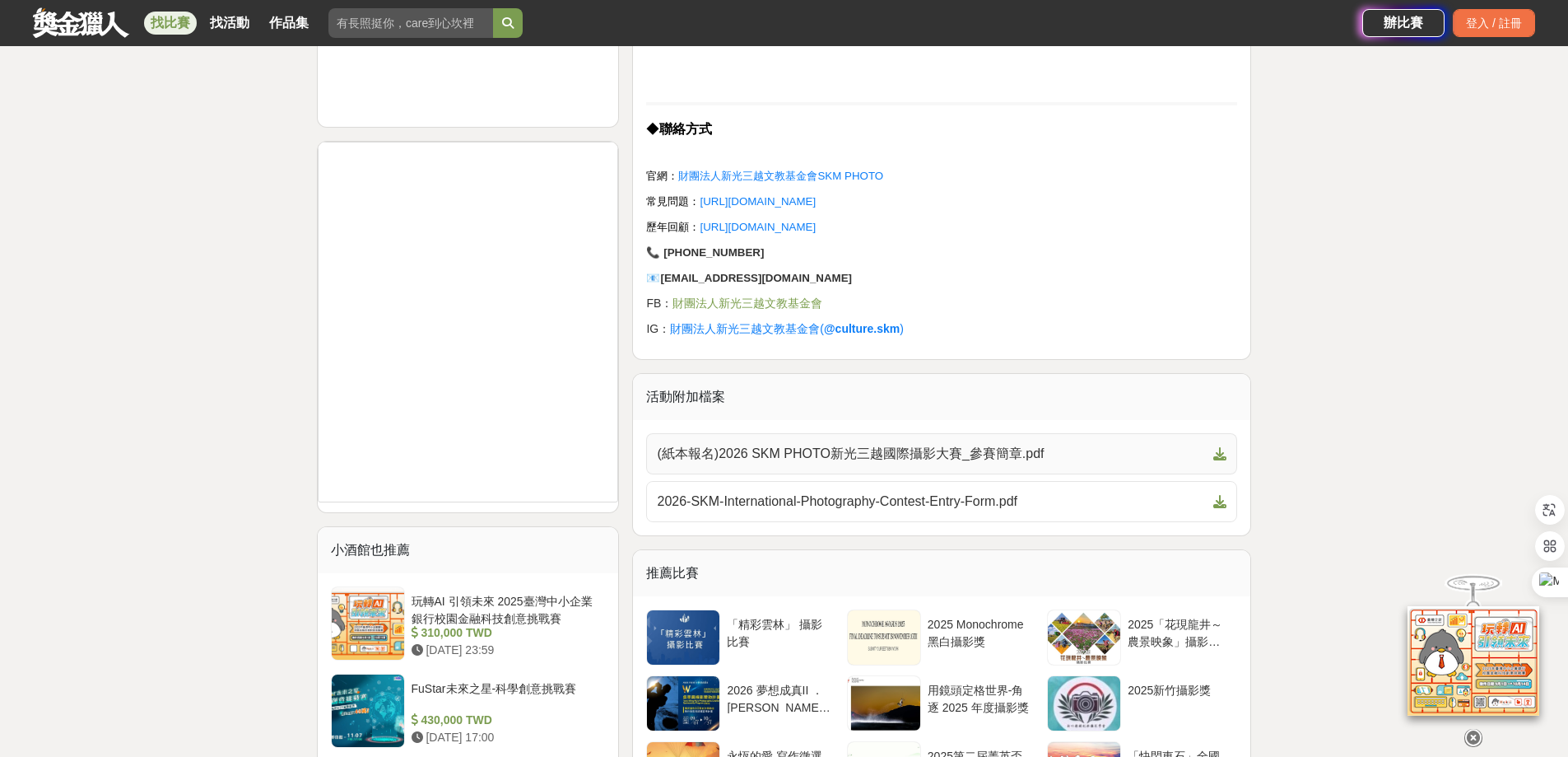
click at [957, 464] on span "(紙本報名)2026 SKM PHOTO新光三越國際攝影大賽_參賽簡章.pdf" at bounding box center [931, 454] width 550 height 20
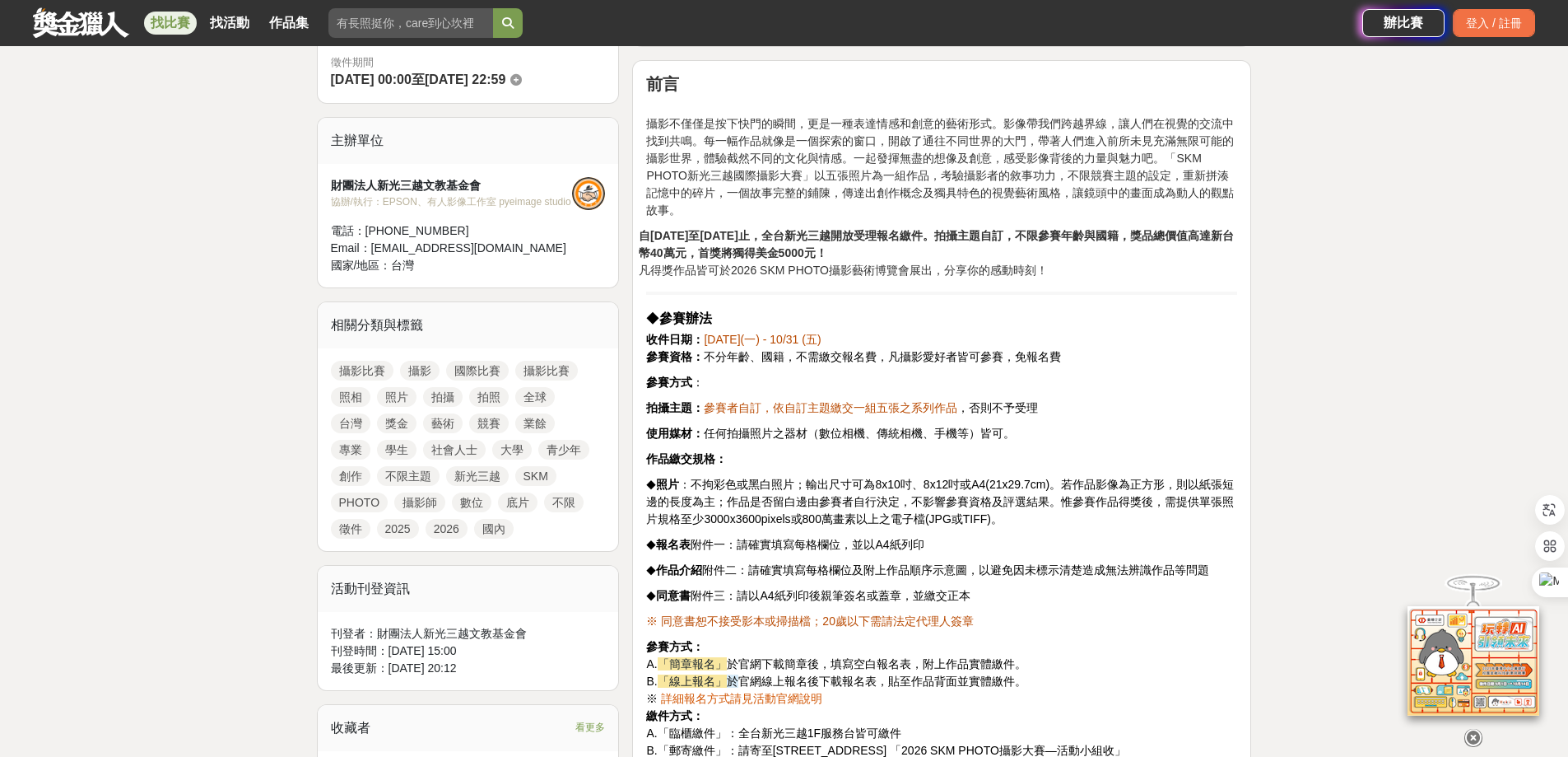
scroll to position [412, 0]
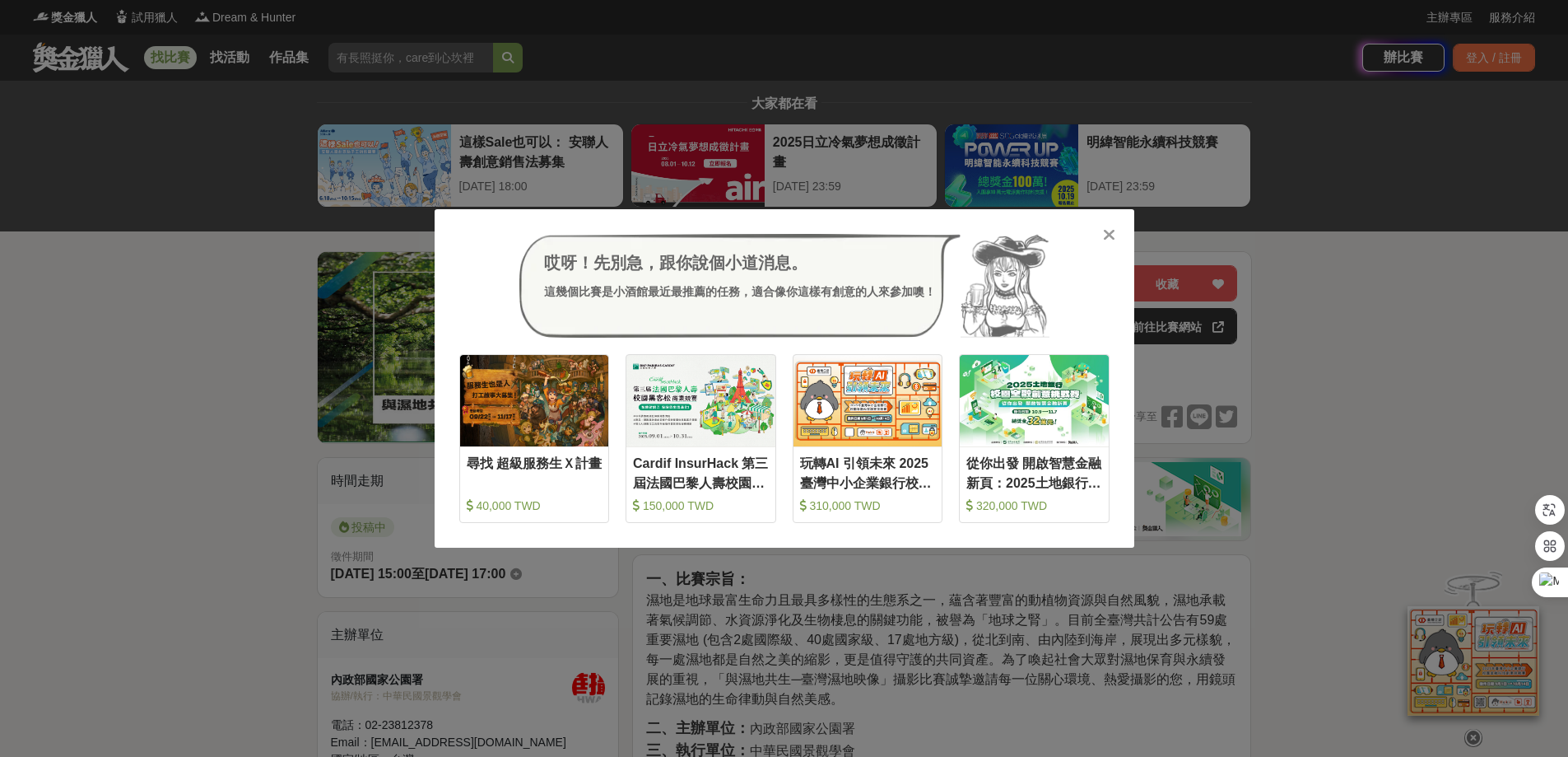
click at [1108, 236] on icon at bounding box center [1109, 234] width 13 height 17
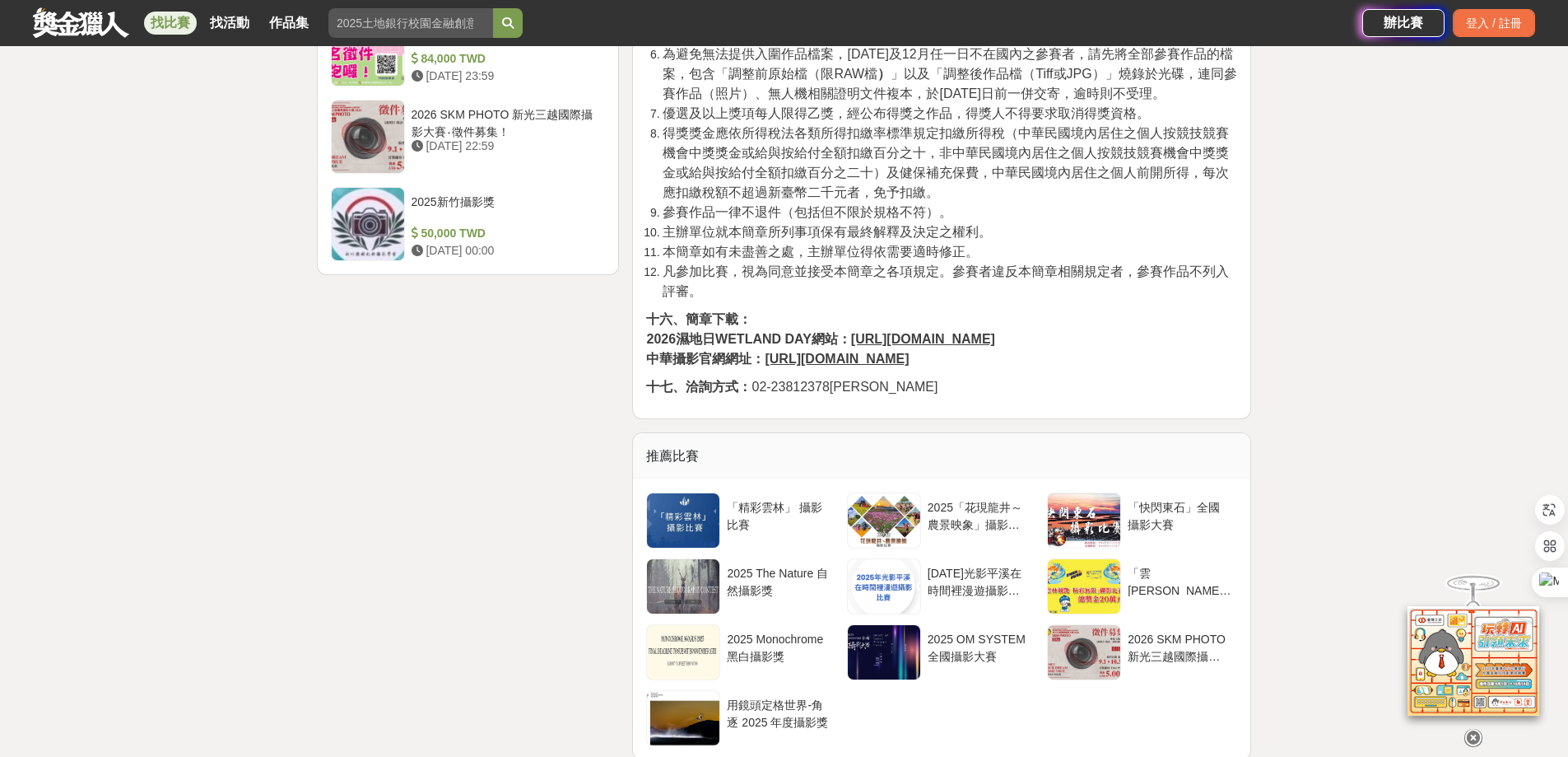
scroll to position [2305, 0]
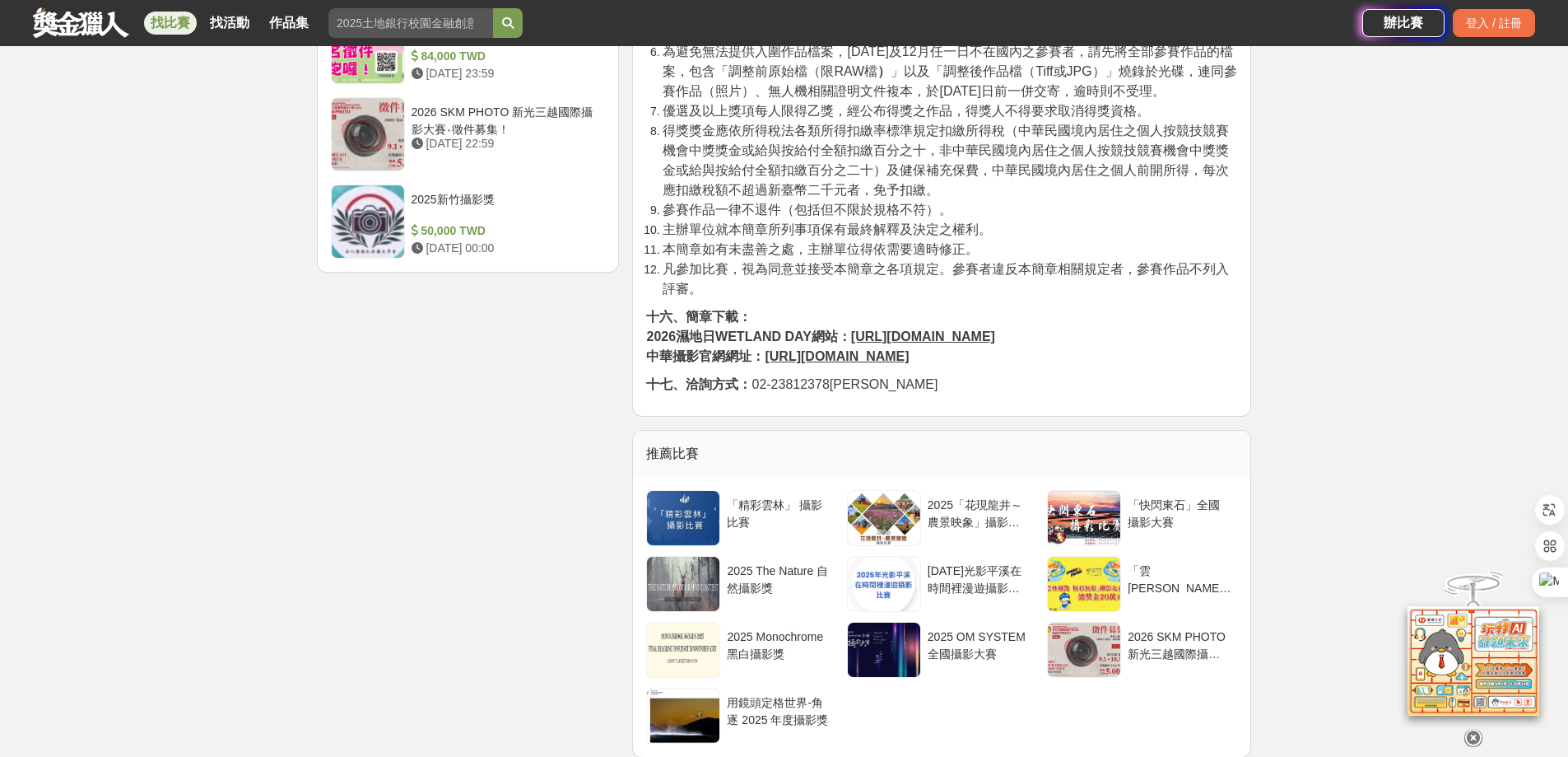
click at [919, 344] on u "https://wdtw.weebly.com" at bounding box center [922, 336] width 144 height 14
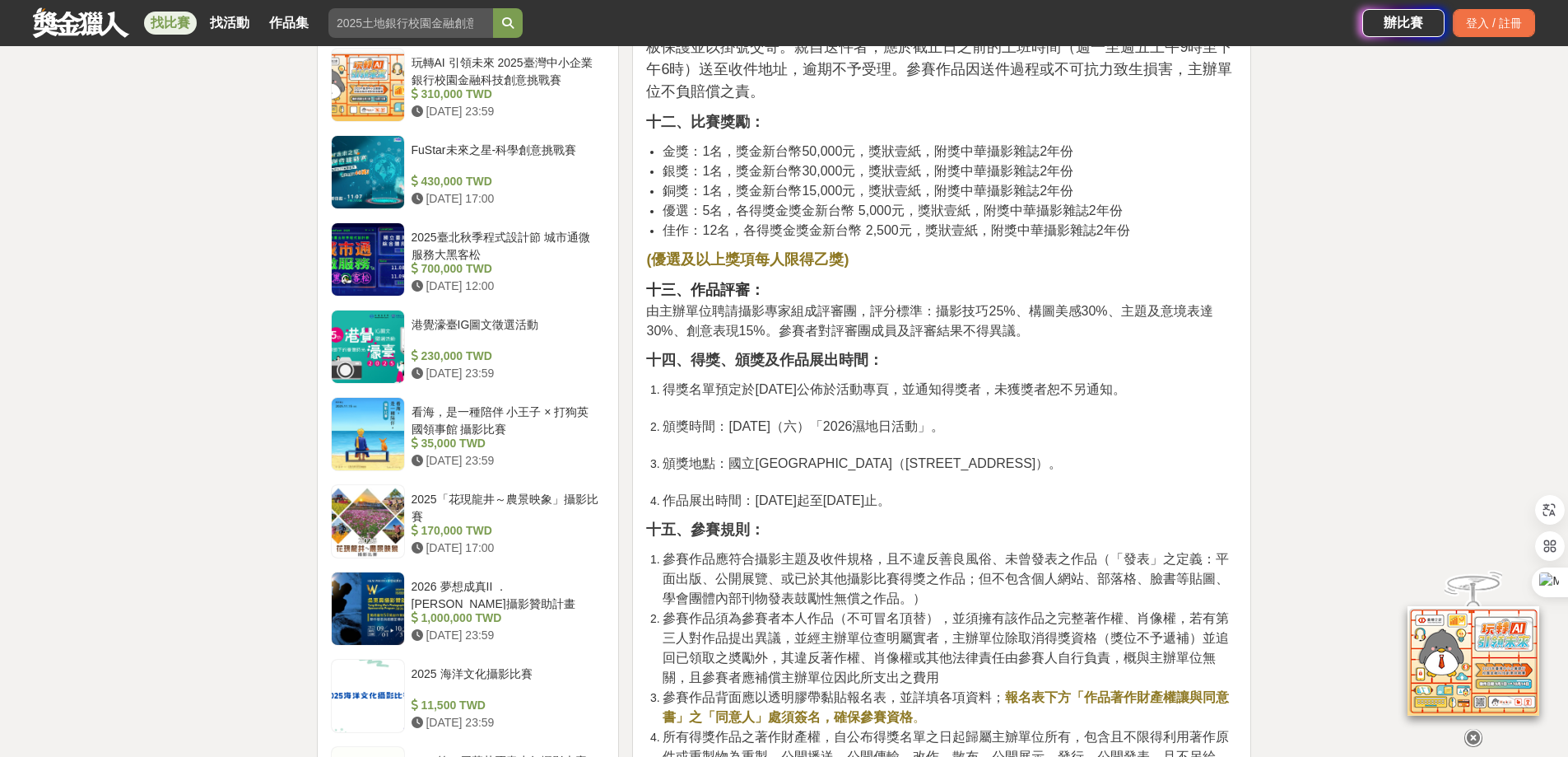
scroll to position [906, 0]
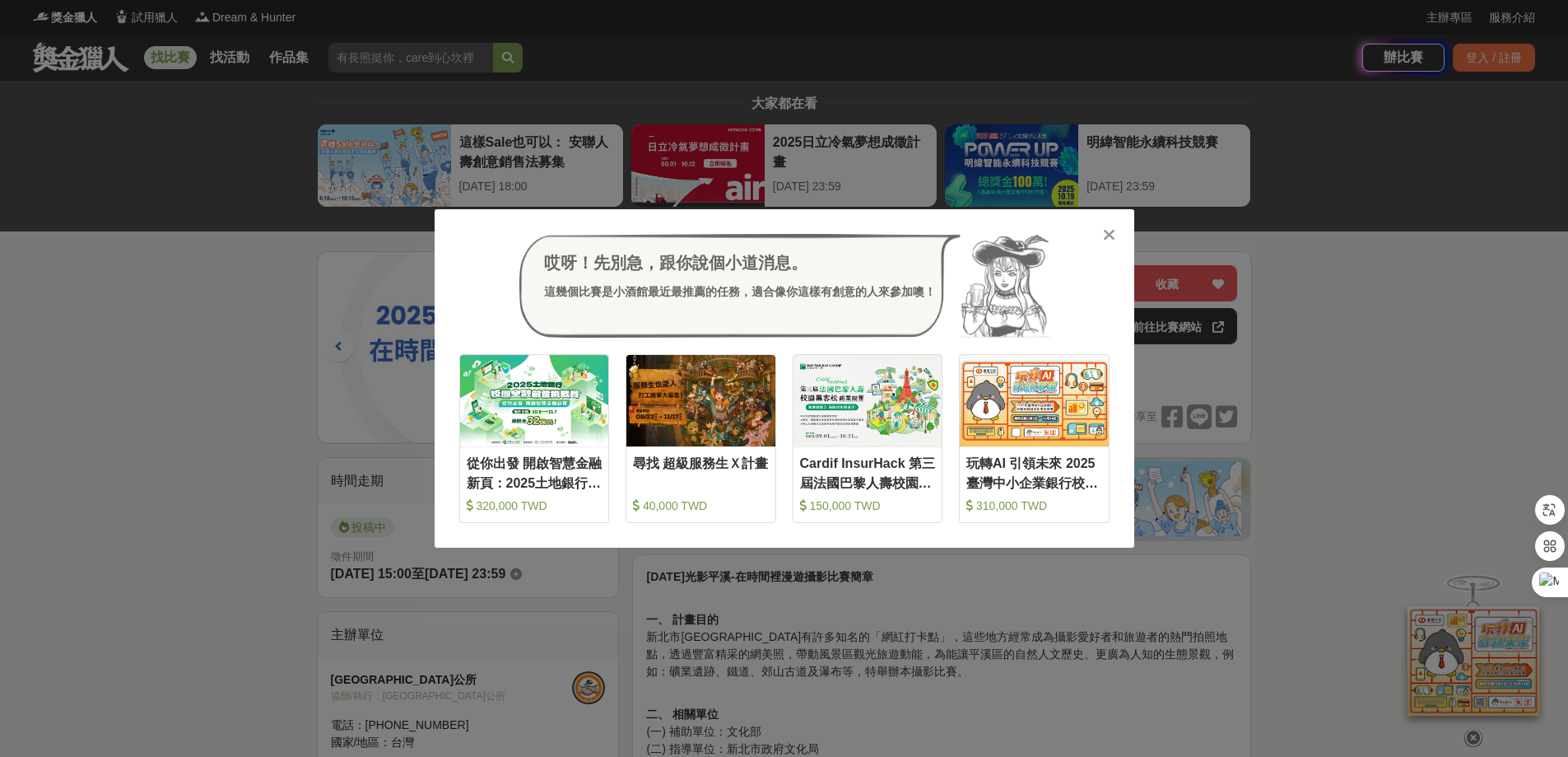
click at [1108, 232] on icon at bounding box center [1109, 234] width 13 height 17
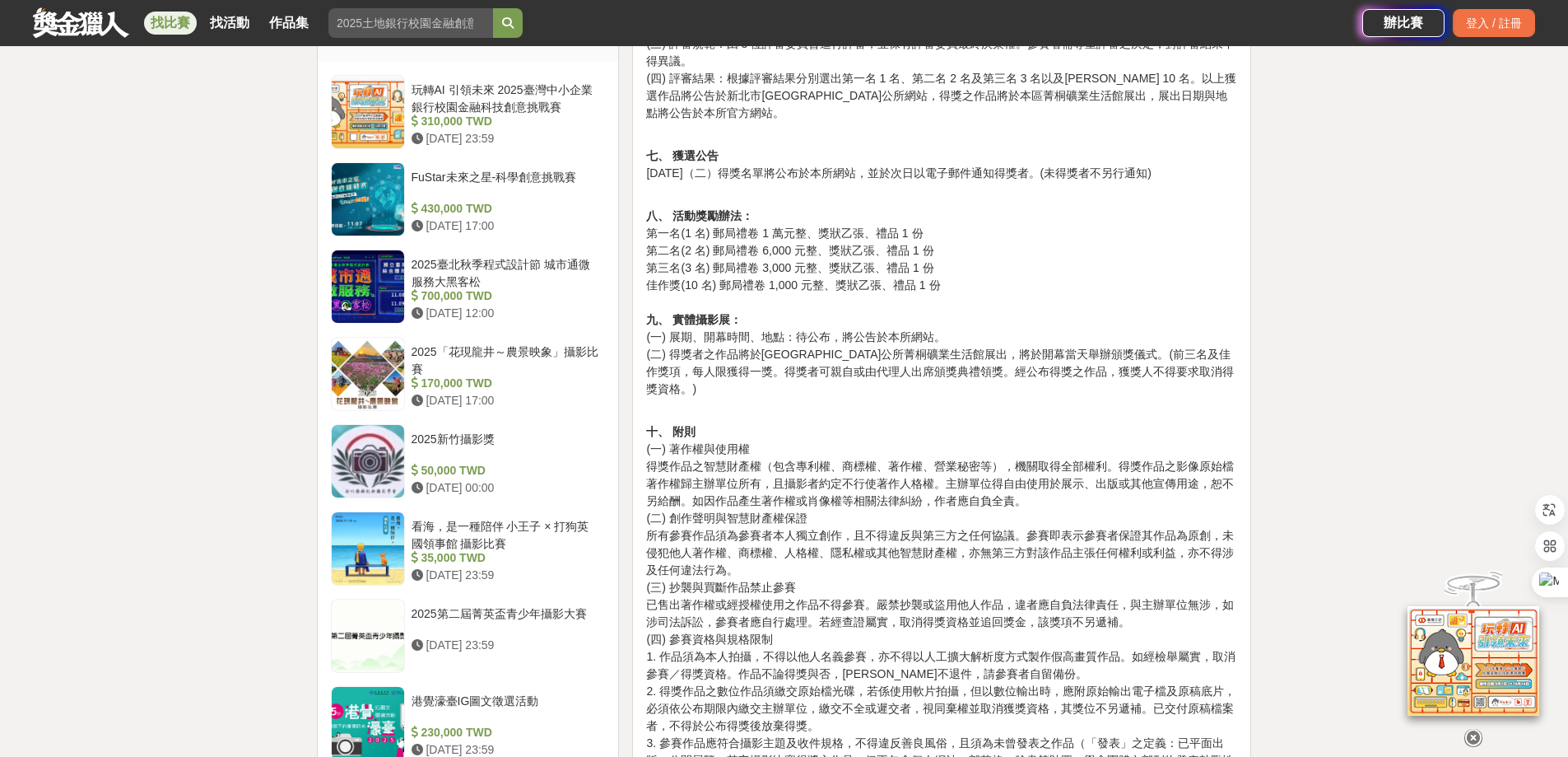
scroll to position [1894, 0]
